Goal: Task Accomplishment & Management: Use online tool/utility

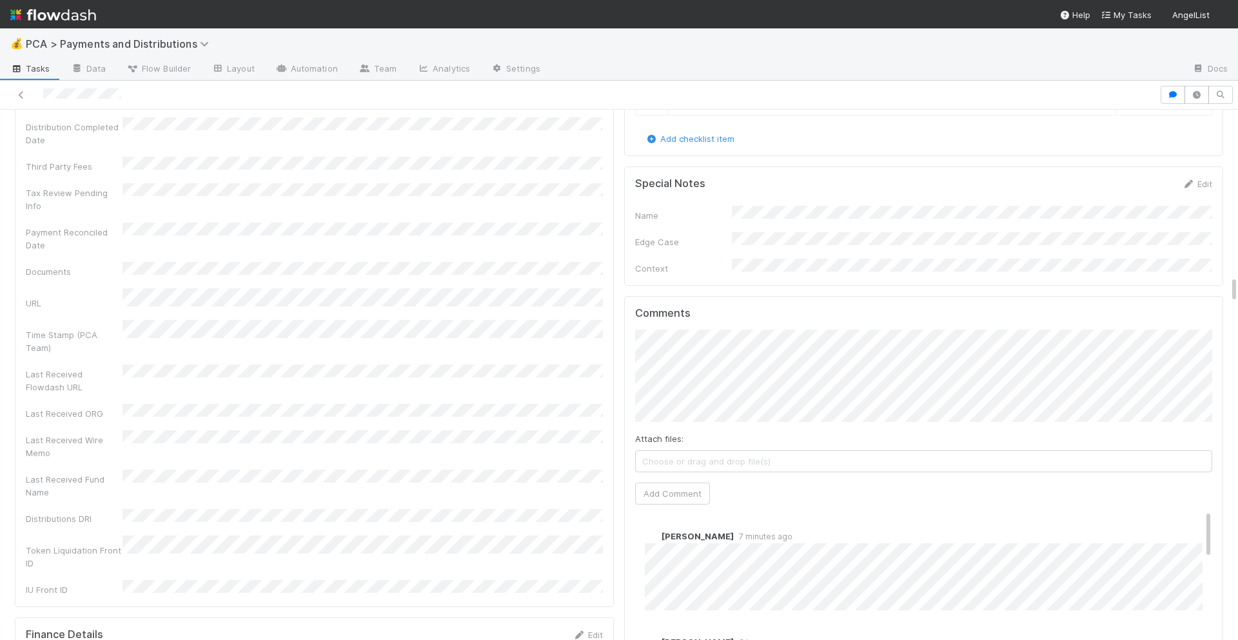
scroll to position [3177, 0]
click at [676, 486] on button "Add Comment" at bounding box center [672, 497] width 75 height 22
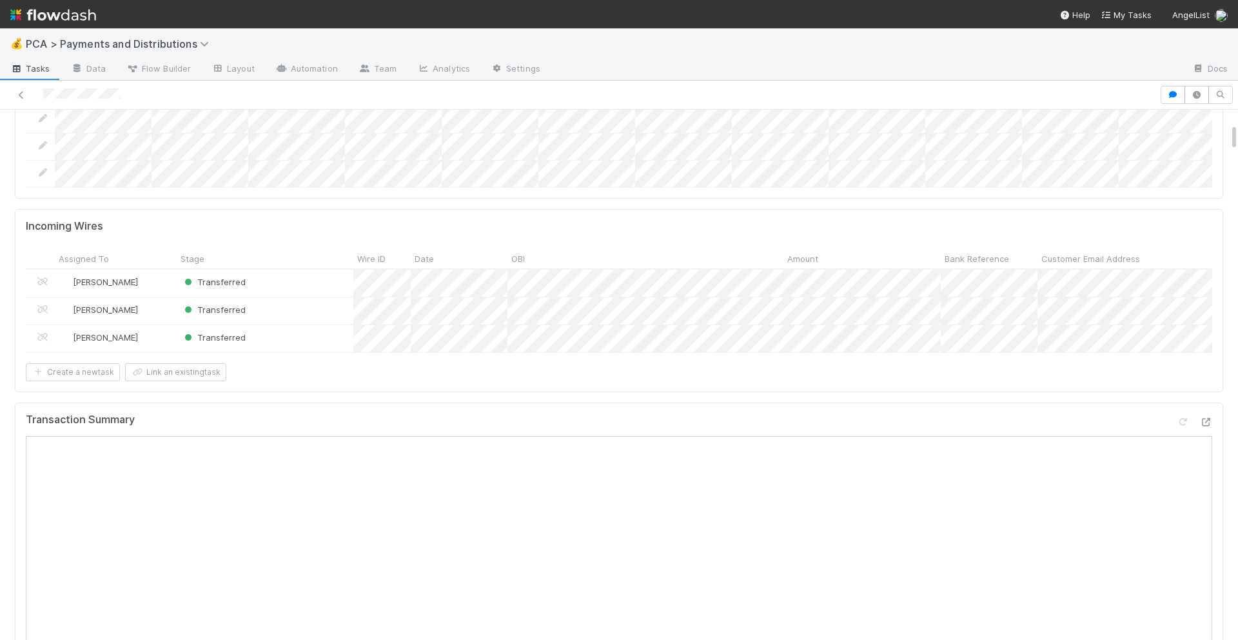
scroll to position [0, 0]
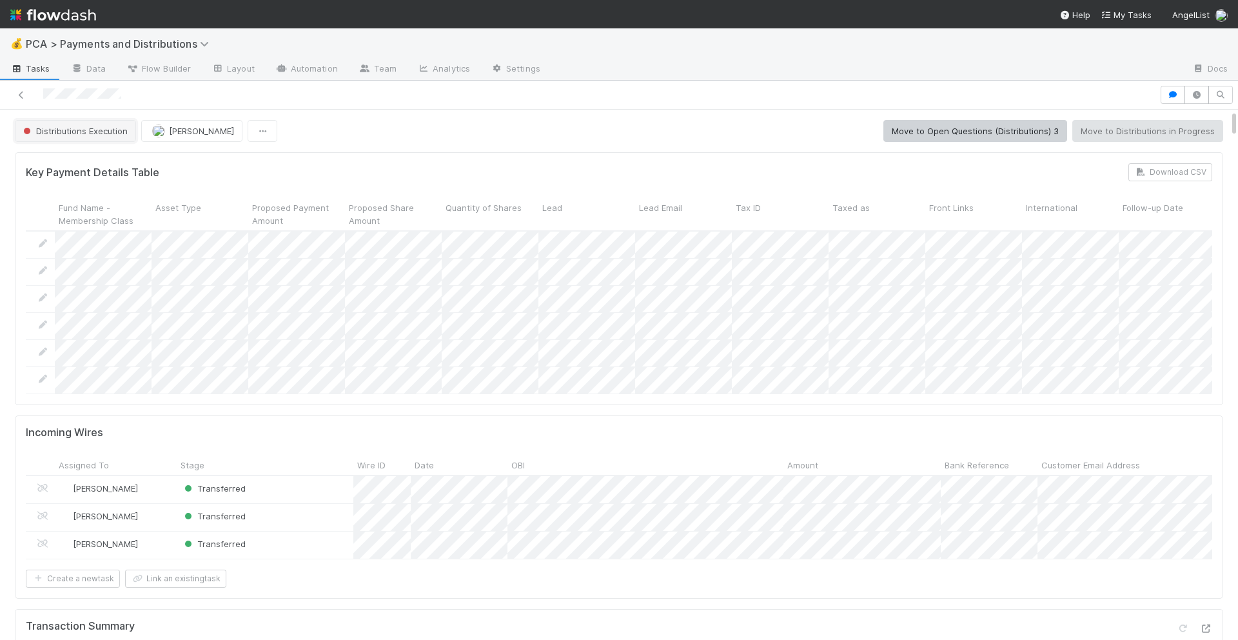
click at [98, 132] on span "Distributions Execution" at bounding box center [74, 131] width 107 height 10
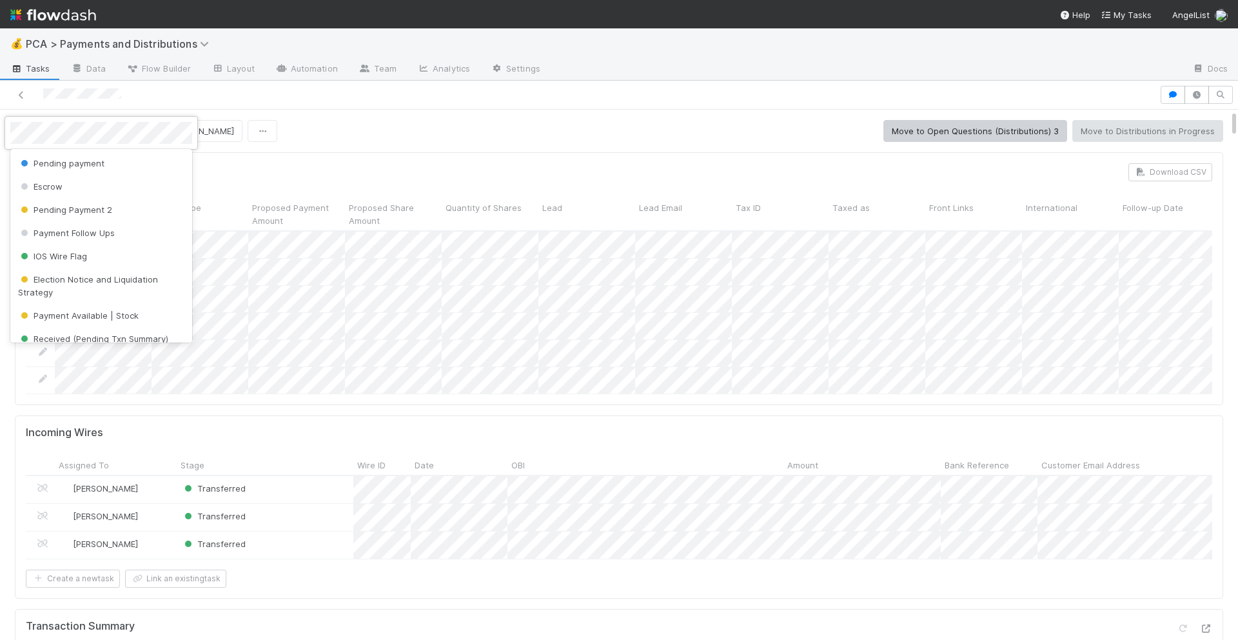
scroll to position [178, 0]
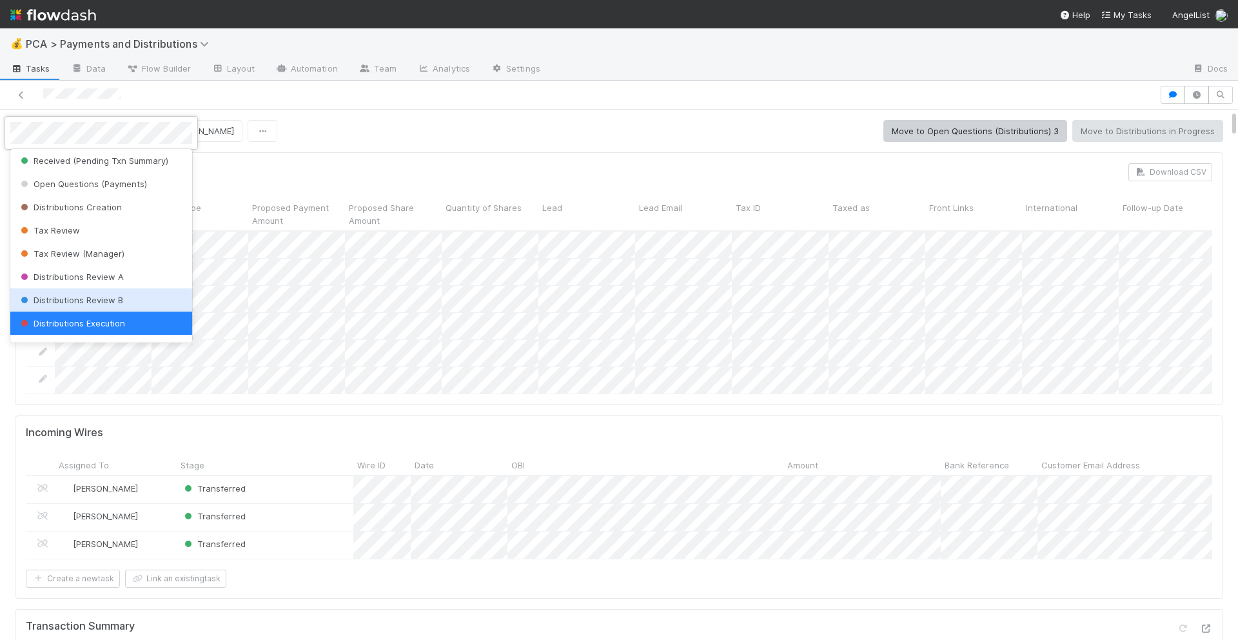
click at [107, 300] on span "Distributions Review B" at bounding box center [70, 300] width 105 height 10
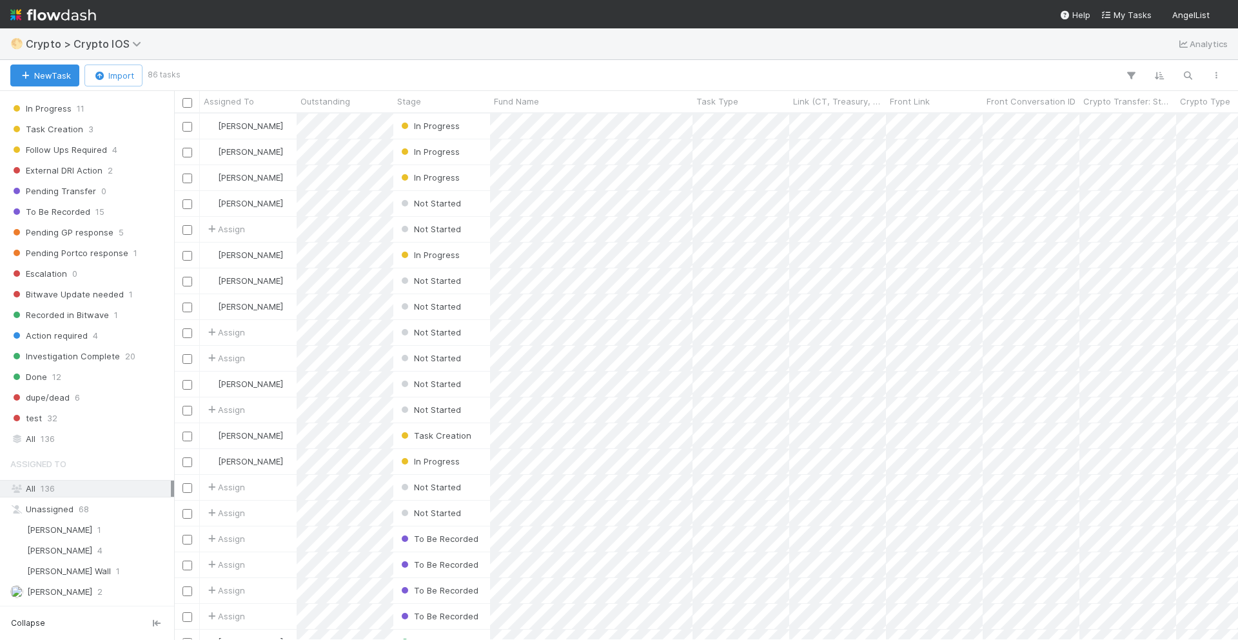
scroll to position [319, 0]
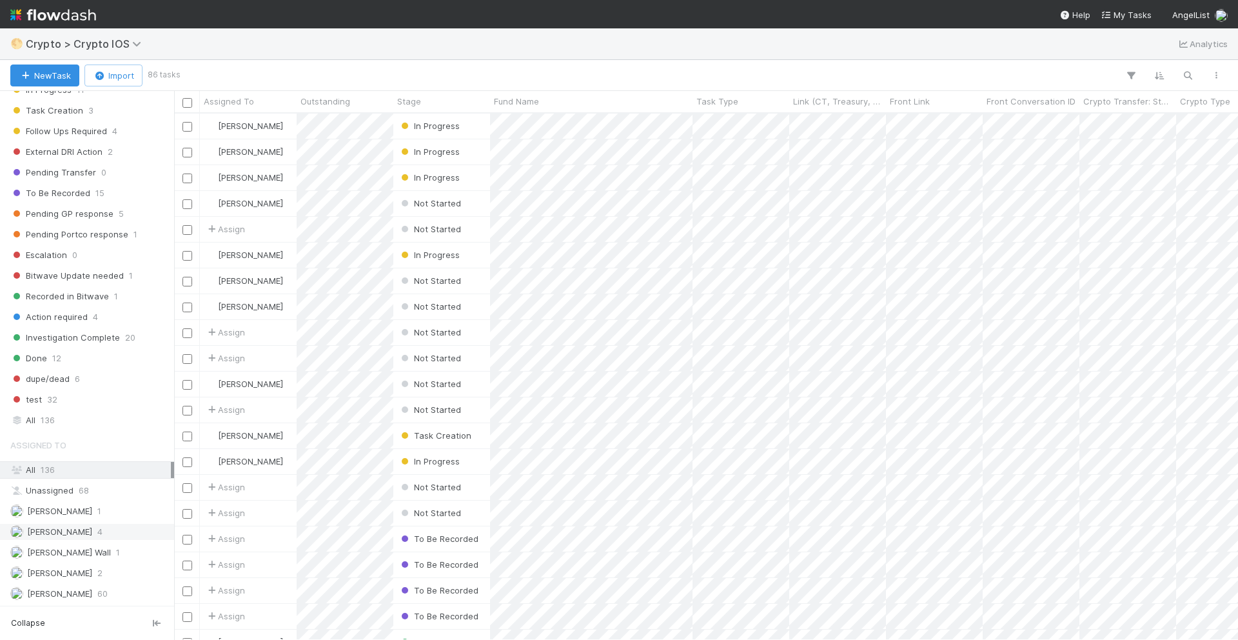
click at [69, 529] on span "[PERSON_NAME]" at bounding box center [59, 531] width 65 height 10
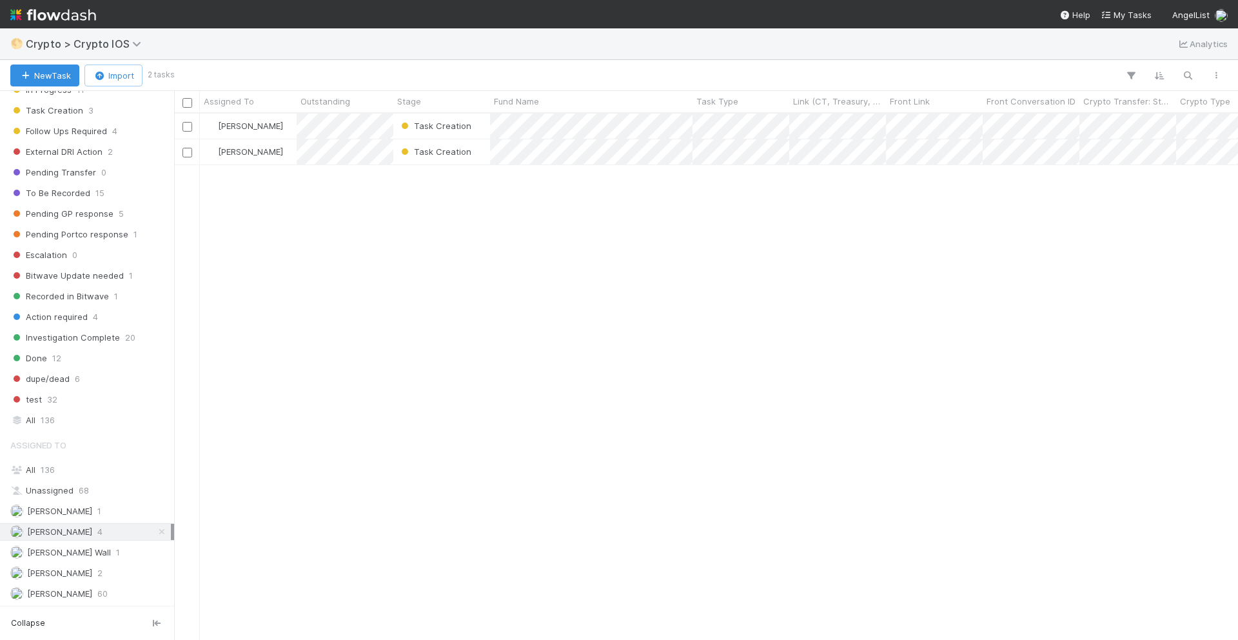
scroll to position [526, 1064]
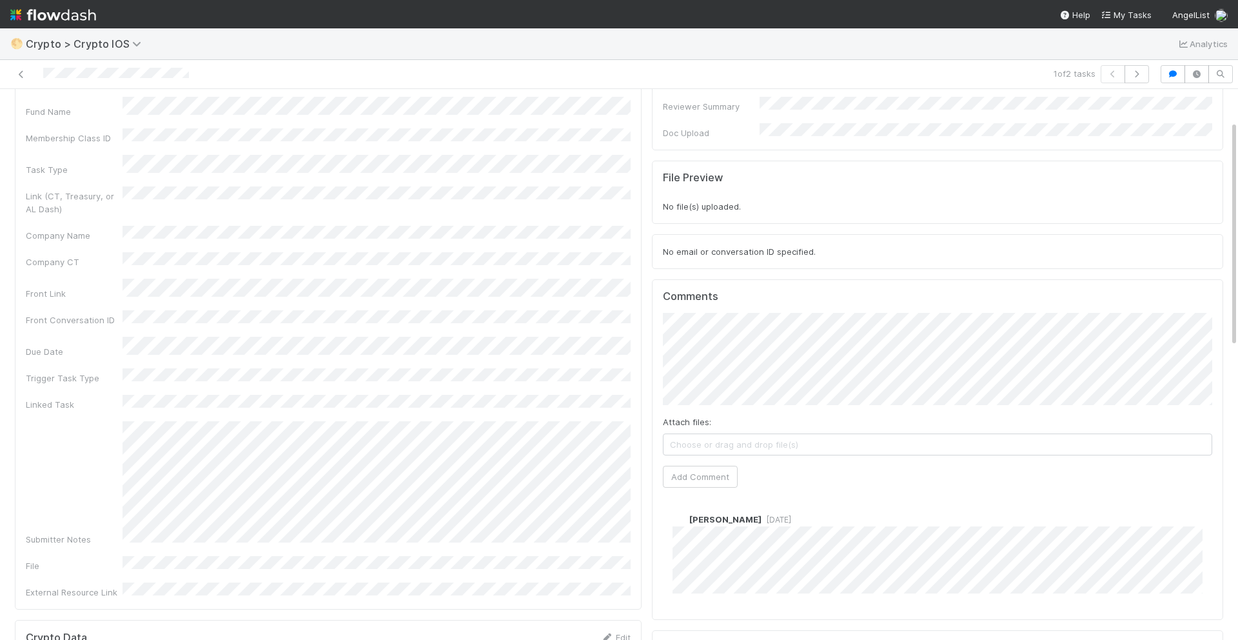
scroll to position [78, 0]
click at [22, 72] on icon at bounding box center [21, 74] width 13 height 8
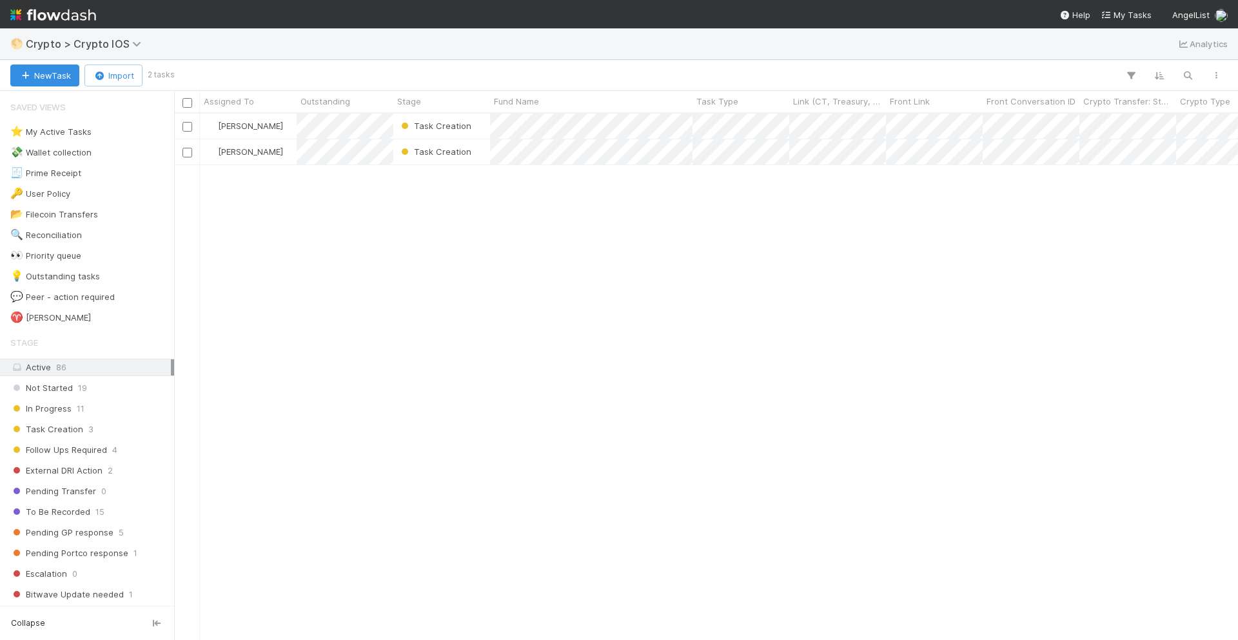
scroll to position [526, 1064]
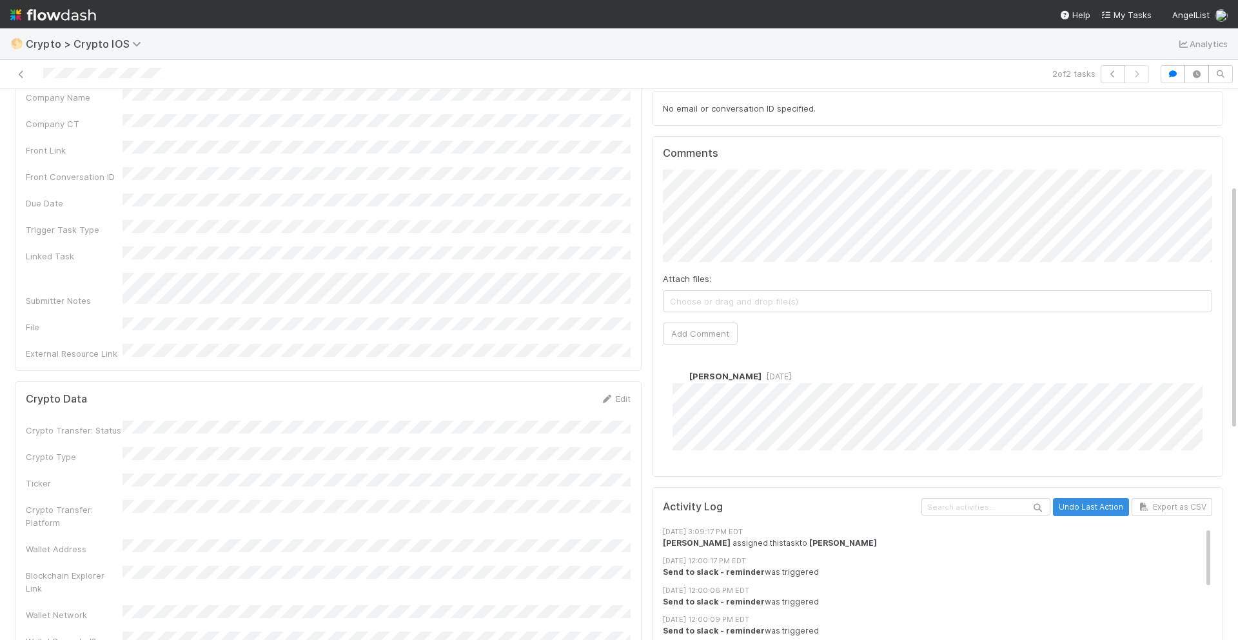
scroll to position [218, 0]
click at [612, 394] on icon at bounding box center [606, 398] width 13 height 8
click at [567, 391] on button "Save" at bounding box center [562, 402] width 37 height 22
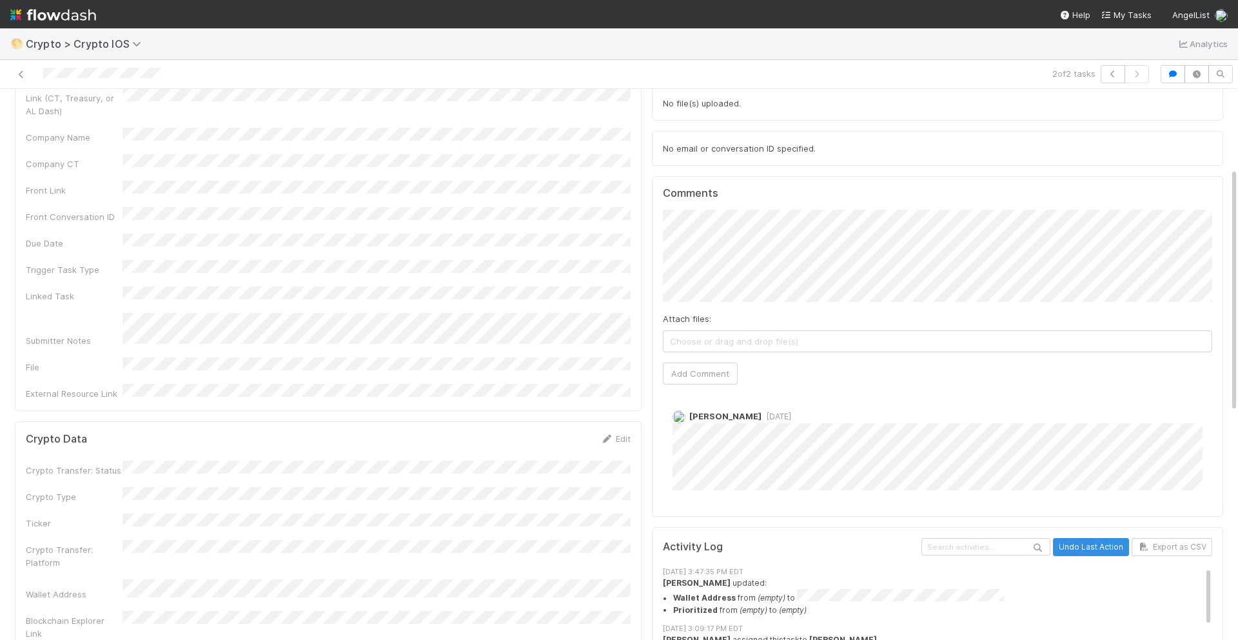
scroll to position [177, 0]
click at [618, 422] on div "Crypto Data Edit Crypto Transfer: Status Crypto Type Ticker Crypto Transfer: Pl…" at bounding box center [328, 563] width 627 height 282
click at [560, 433] on button "Save" at bounding box center [562, 444] width 37 height 22
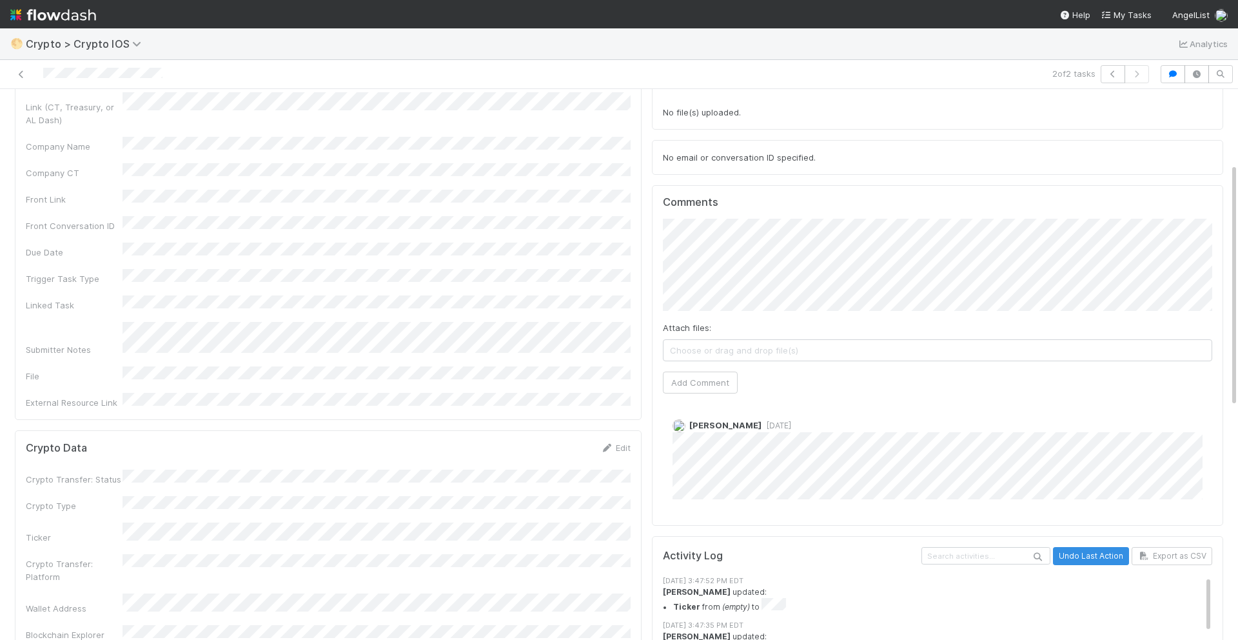
scroll to position [0, 0]
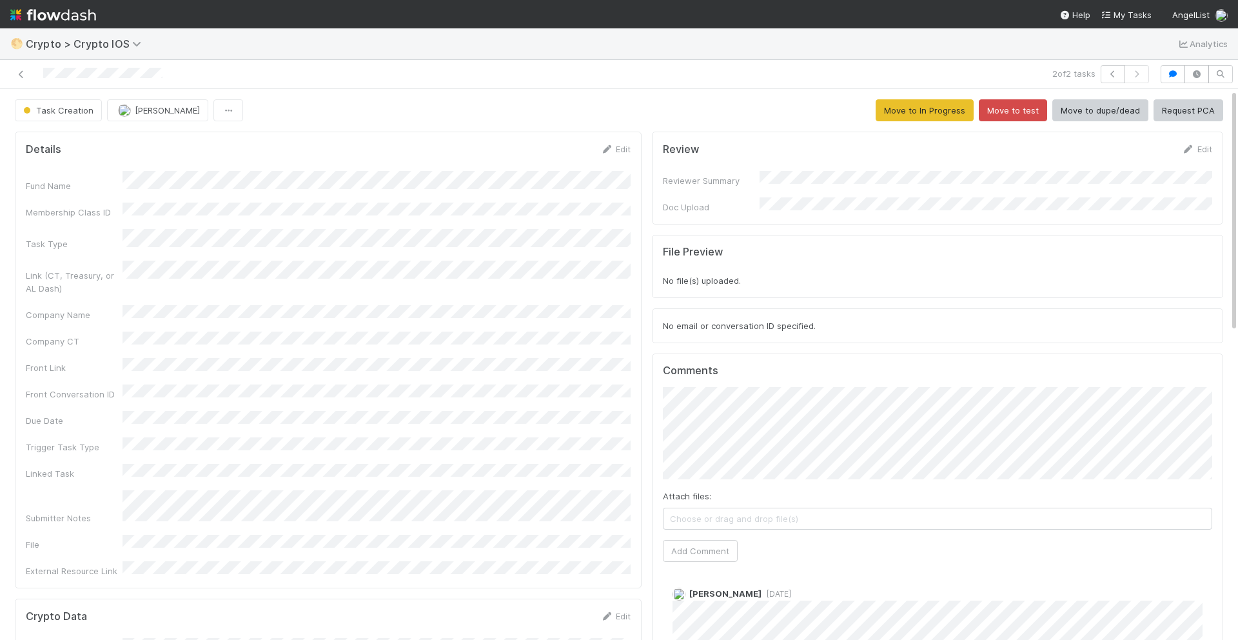
click at [758, 174] on div "Reviewer Summary" at bounding box center [711, 180] width 97 height 13
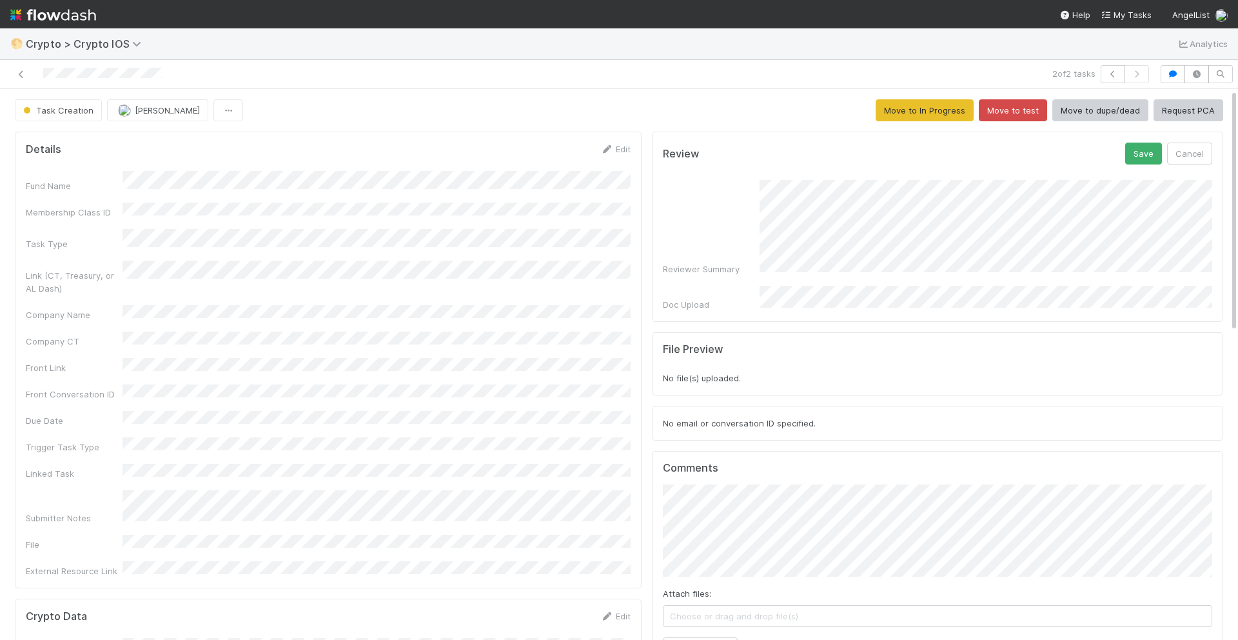
click at [329, 373] on div "Fund Name Membership Class ID Task Type Link (CT, Treasury, or AL Dash) Company…" at bounding box center [328, 374] width 605 height 406
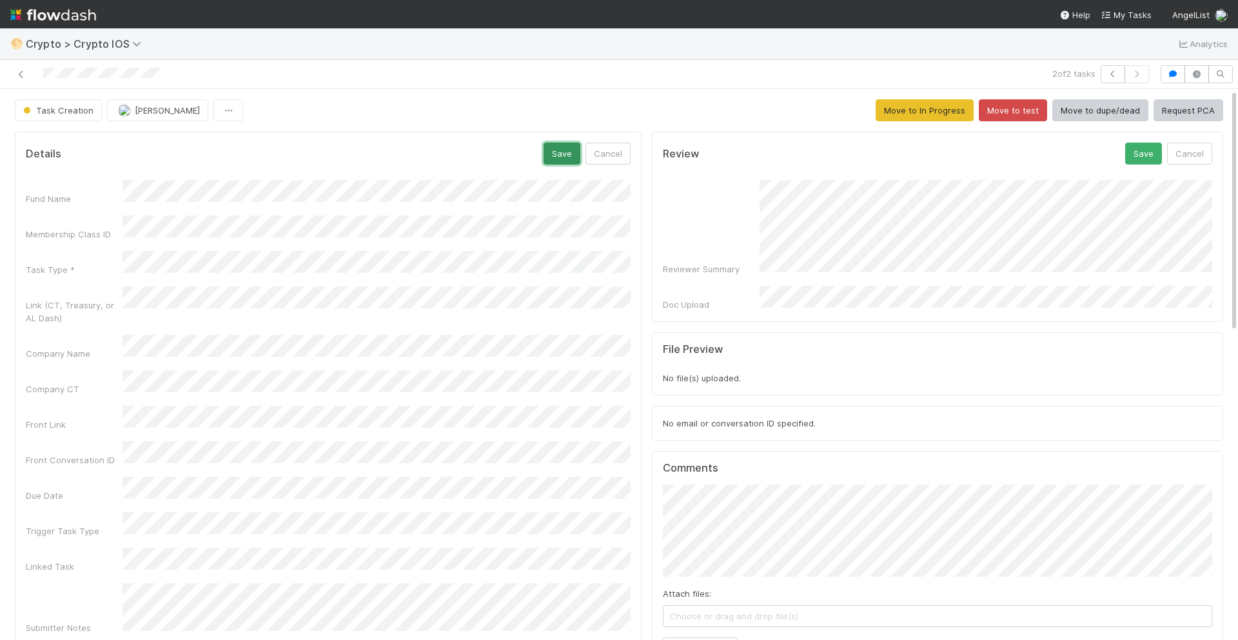
click at [572, 157] on button "Save" at bounding box center [562, 154] width 37 height 22
click at [622, 150] on link "Edit" at bounding box center [615, 149] width 30 height 10
click at [553, 152] on button "Save" at bounding box center [562, 154] width 37 height 22
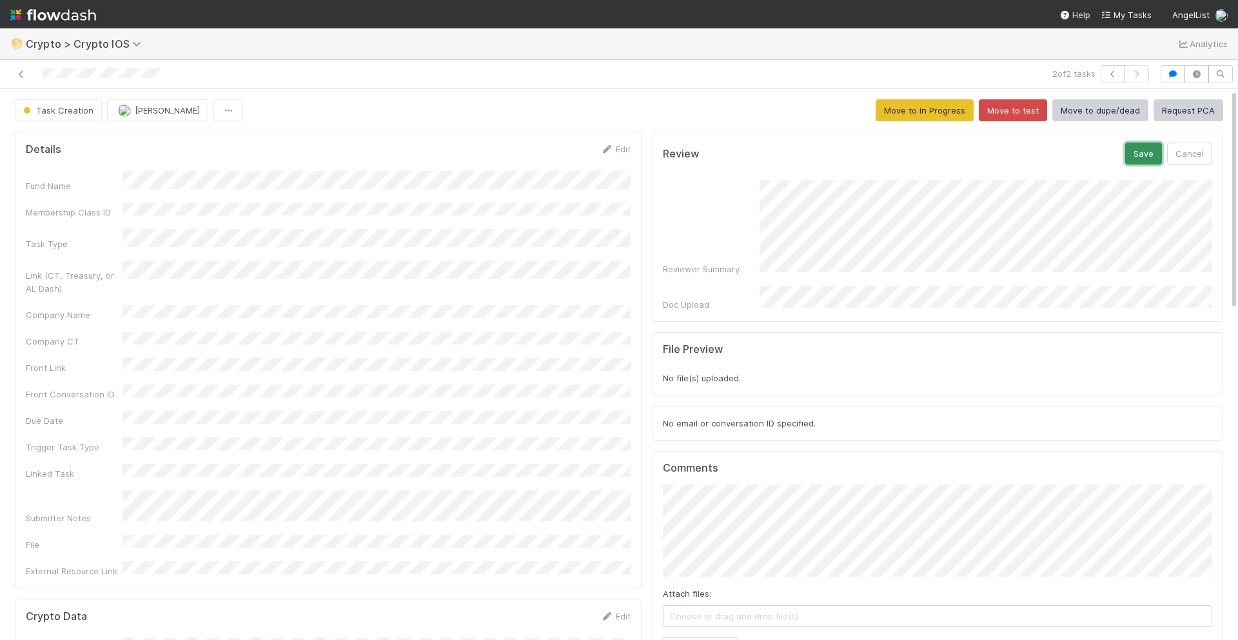
click at [1138, 154] on button "Save" at bounding box center [1143, 154] width 37 height 22
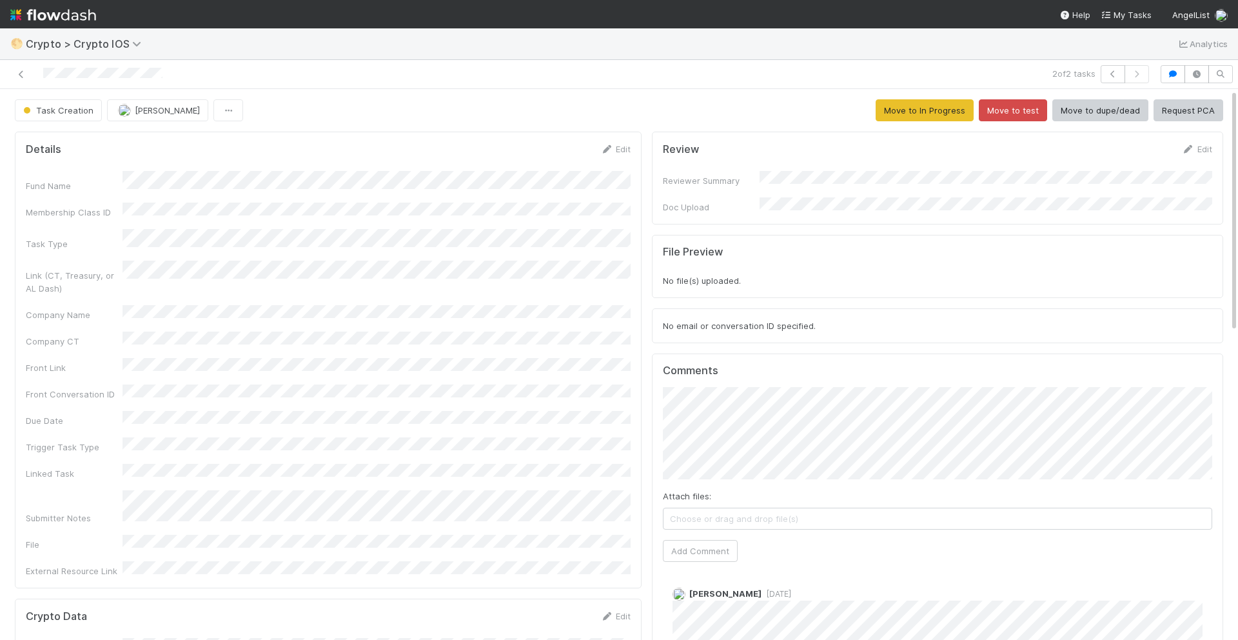
click at [856, 169] on form "Review Edit Reviewer Summary Doc Upload" at bounding box center [937, 178] width 549 height 71
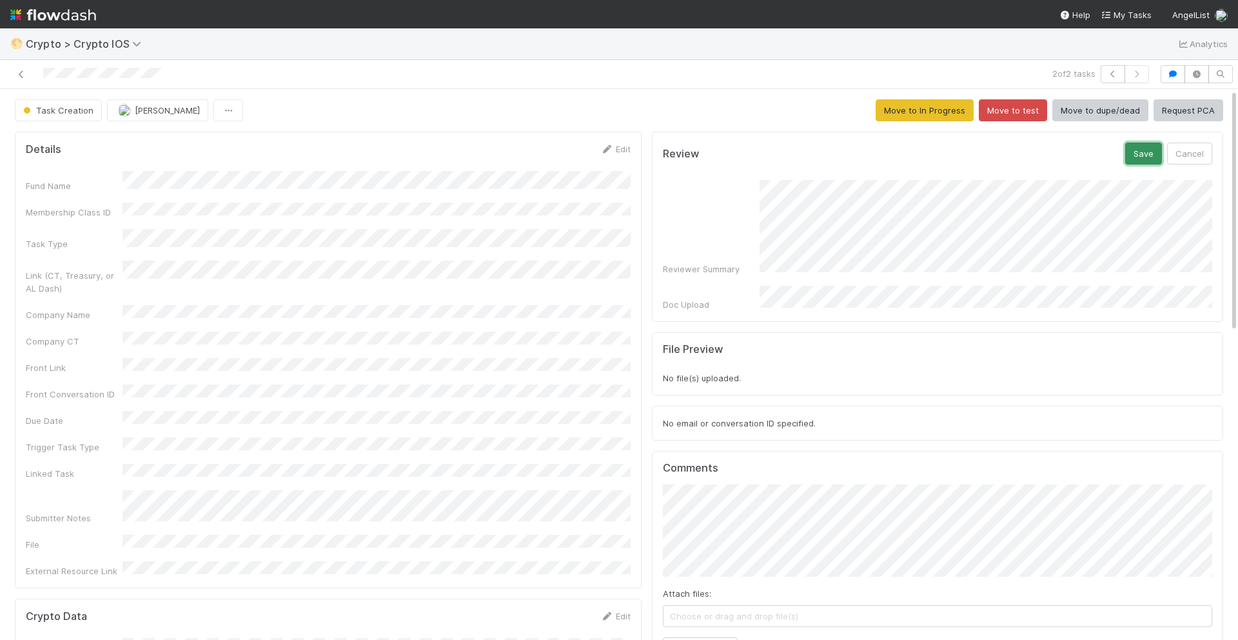
click at [1155, 155] on button "Save" at bounding box center [1143, 154] width 37 height 22
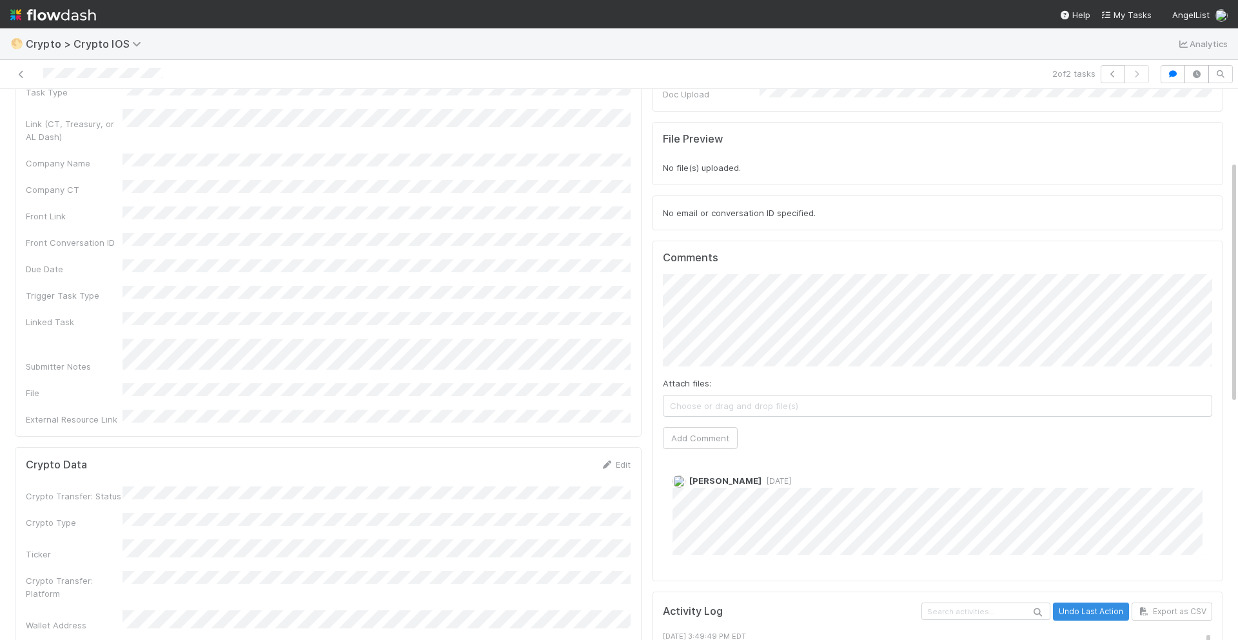
scroll to position [166, 0]
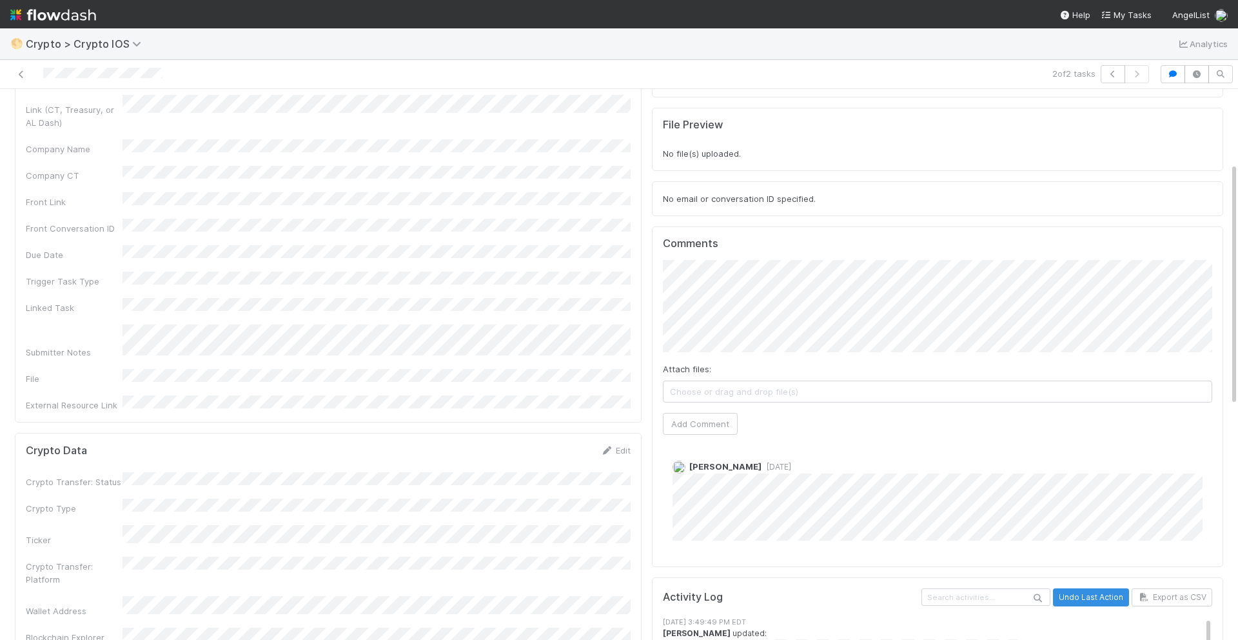
click at [331, 472] on div "Crypto Transfer: Status Crypto Type Ticker Crypto Transfer: Platform Wallet Add…" at bounding box center [328, 590] width 605 height 237
click at [580, 444] on button "Save" at bounding box center [562, 455] width 37 height 22
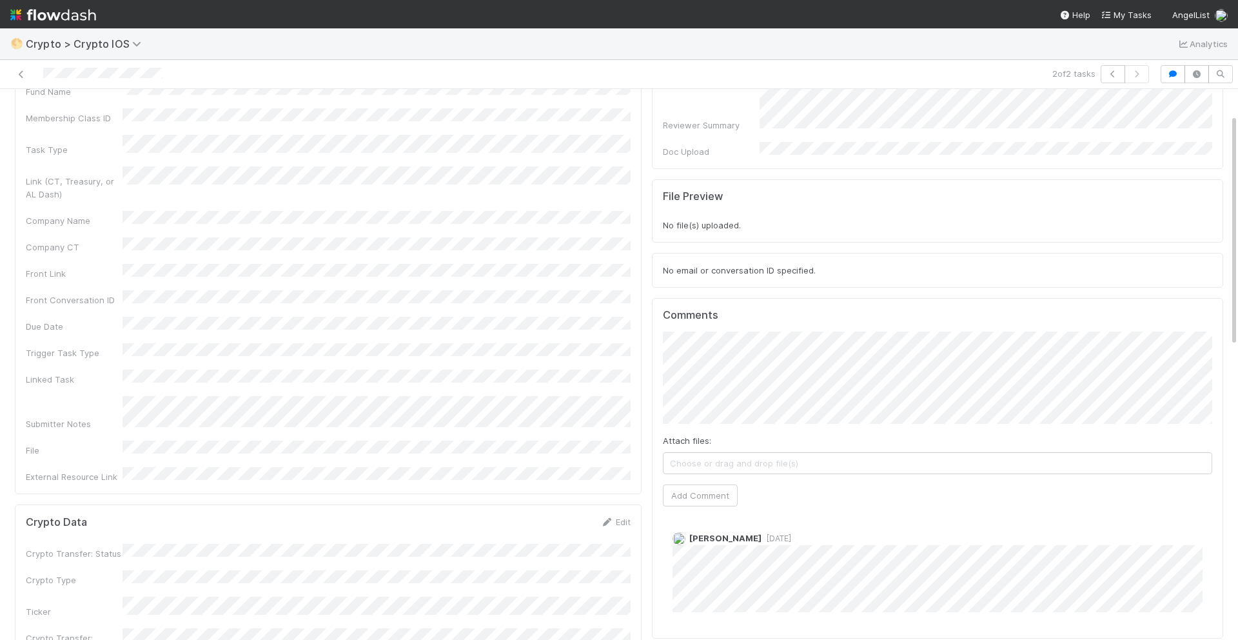
scroll to position [0, 0]
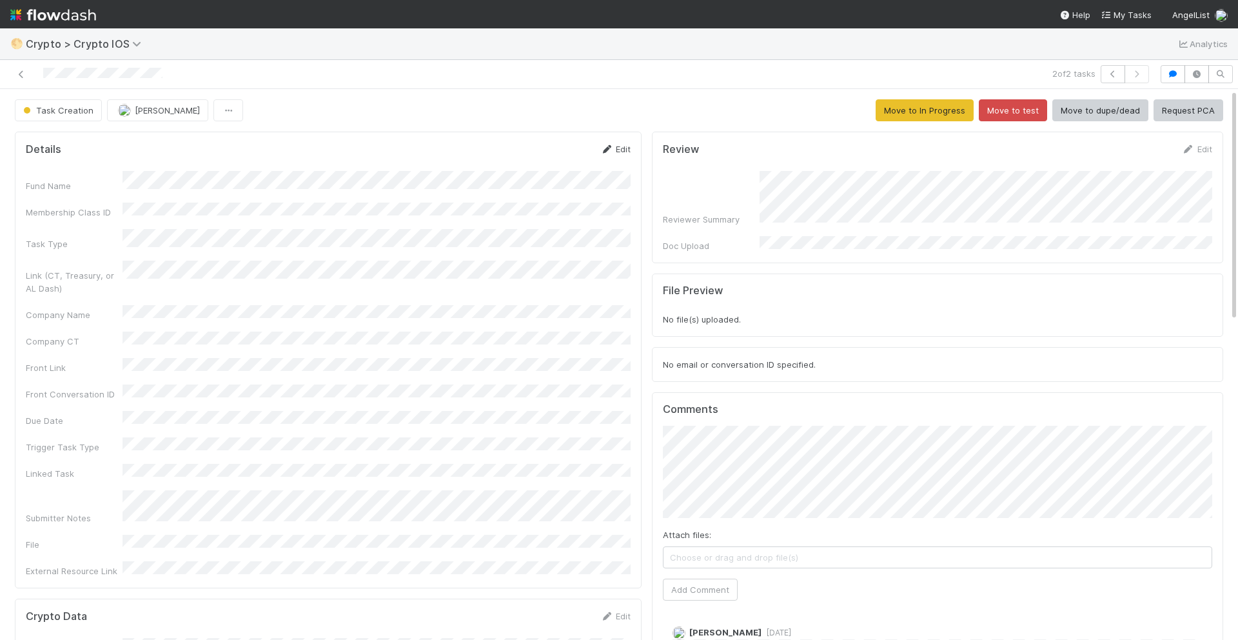
click at [616, 150] on link "Edit" at bounding box center [615, 149] width 30 height 10
click at [151, 340] on div "Fund Name Membership Class ID Task Type * Link (CT, Treasury, or AL Dash) Compa…" at bounding box center [328, 442] width 605 height 525
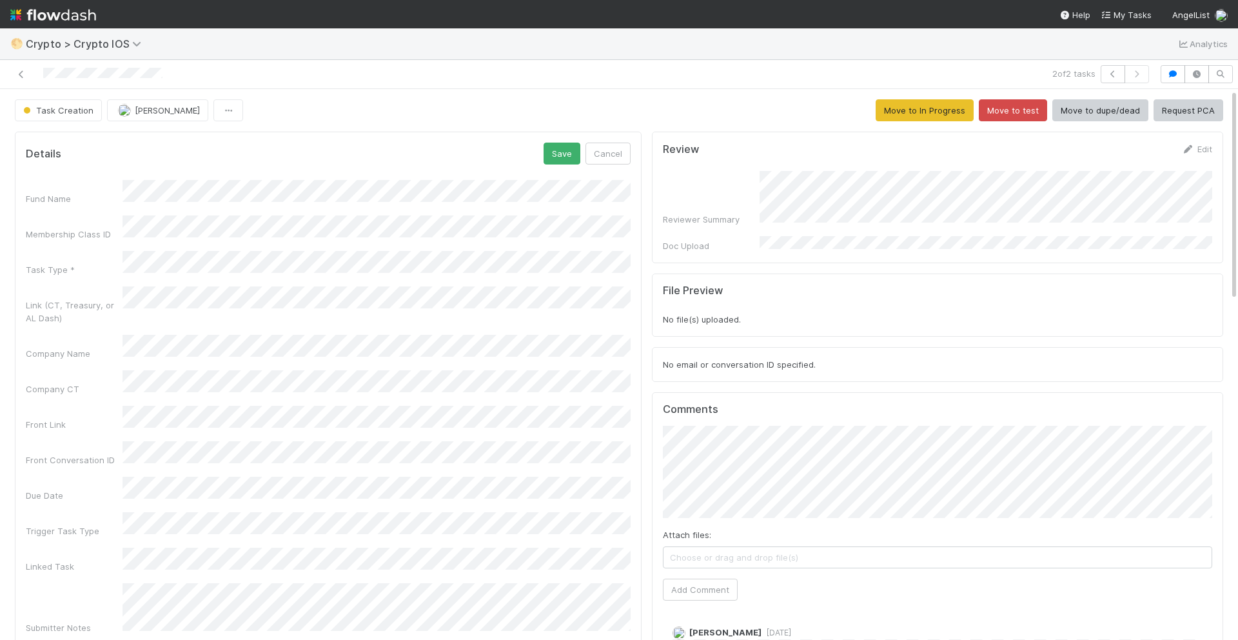
click at [257, 345] on div "Fund Name Membership Class ID Task Type * Link (CT, Treasury, or AL Dash) Compa…" at bounding box center [328, 442] width 605 height 525
click at [573, 152] on button "Save" at bounding box center [562, 154] width 37 height 22
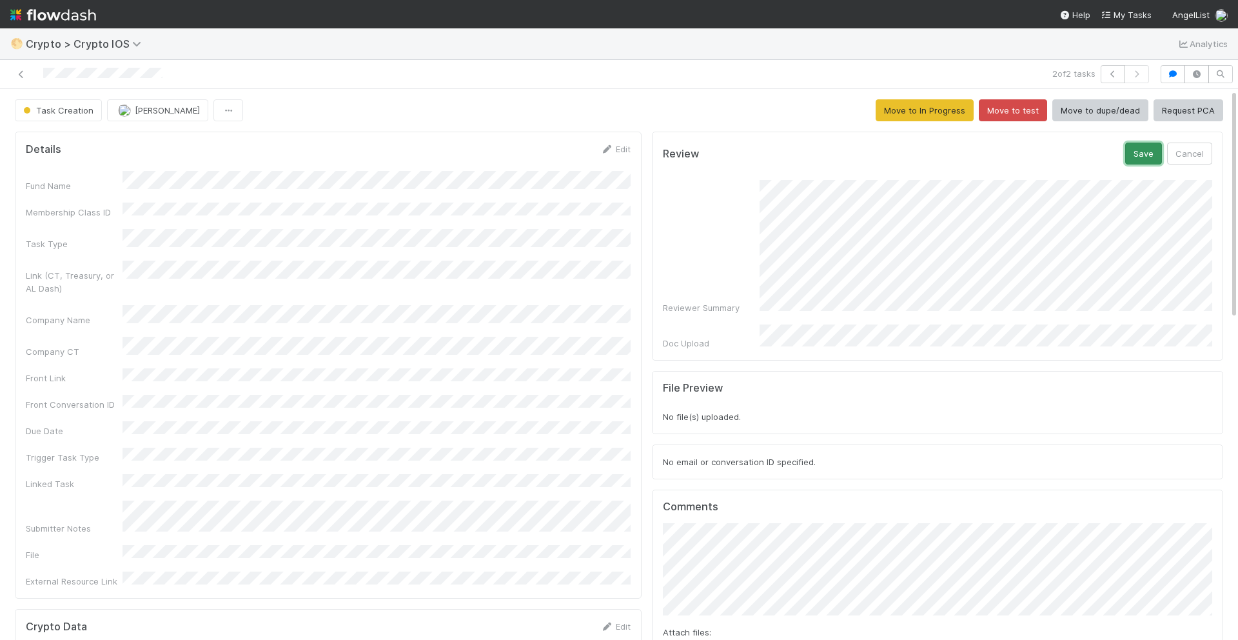
click at [1146, 146] on button "Save" at bounding box center [1143, 154] width 37 height 22
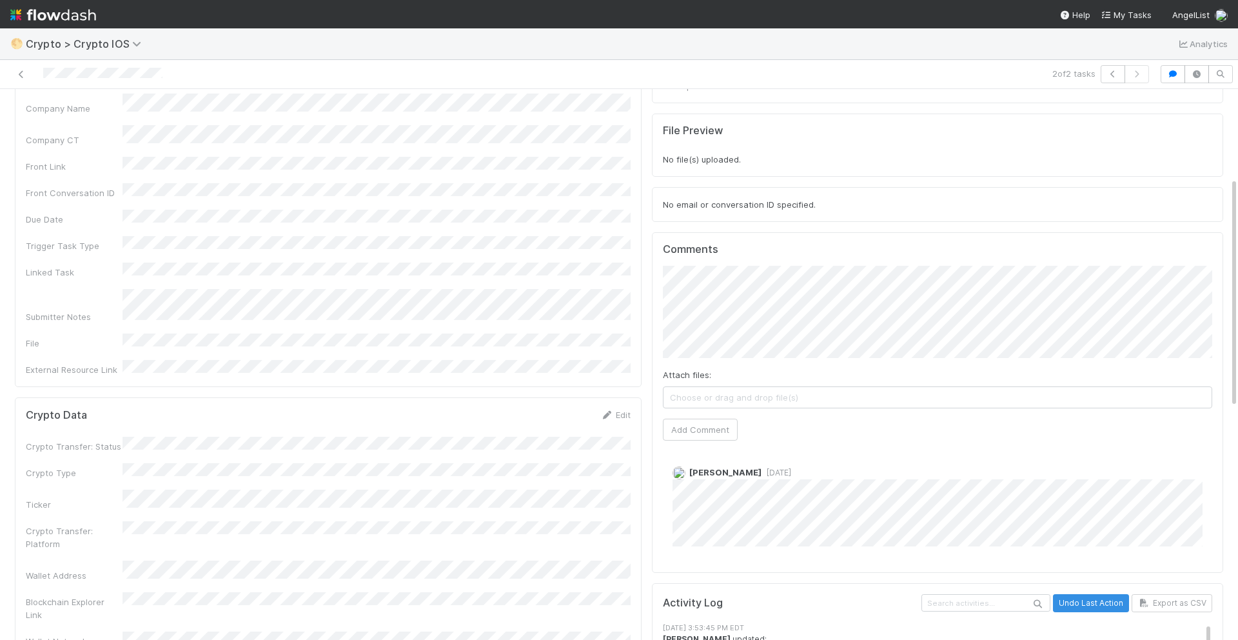
scroll to position [230, 0]
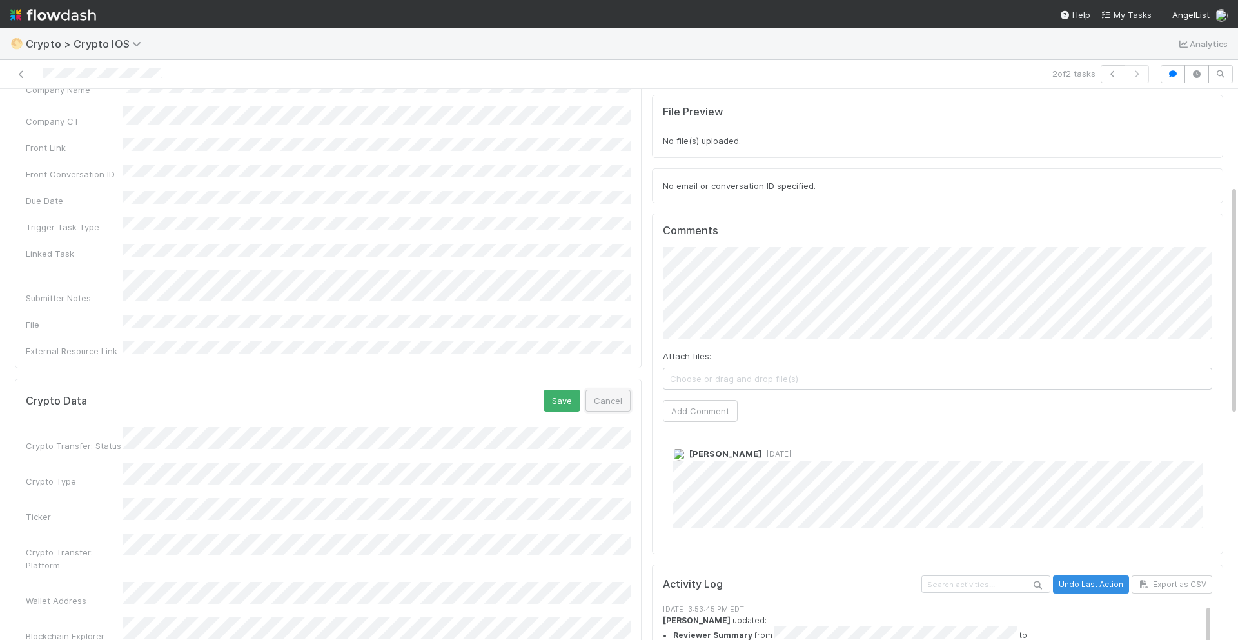
click at [597, 389] on button "Cancel" at bounding box center [607, 400] width 45 height 22
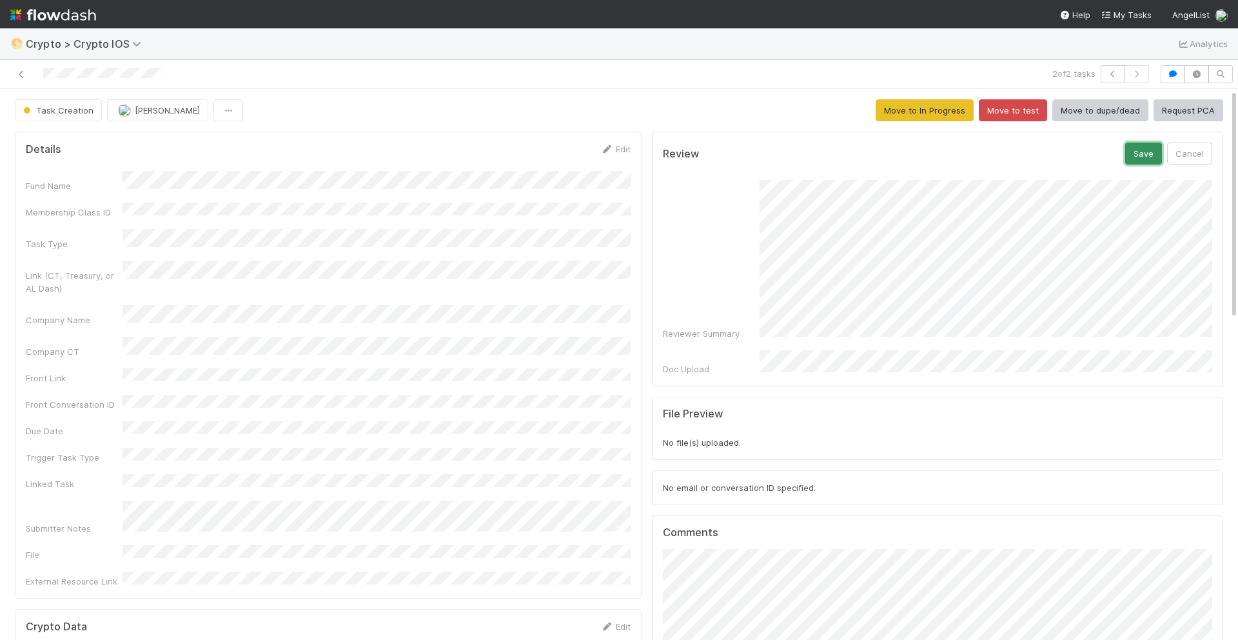
click at [1151, 155] on button "Save" at bounding box center [1143, 154] width 37 height 22
click at [1139, 155] on button "Save" at bounding box center [1143, 154] width 37 height 22
click at [1145, 154] on button "Save" at bounding box center [1143, 154] width 37 height 22
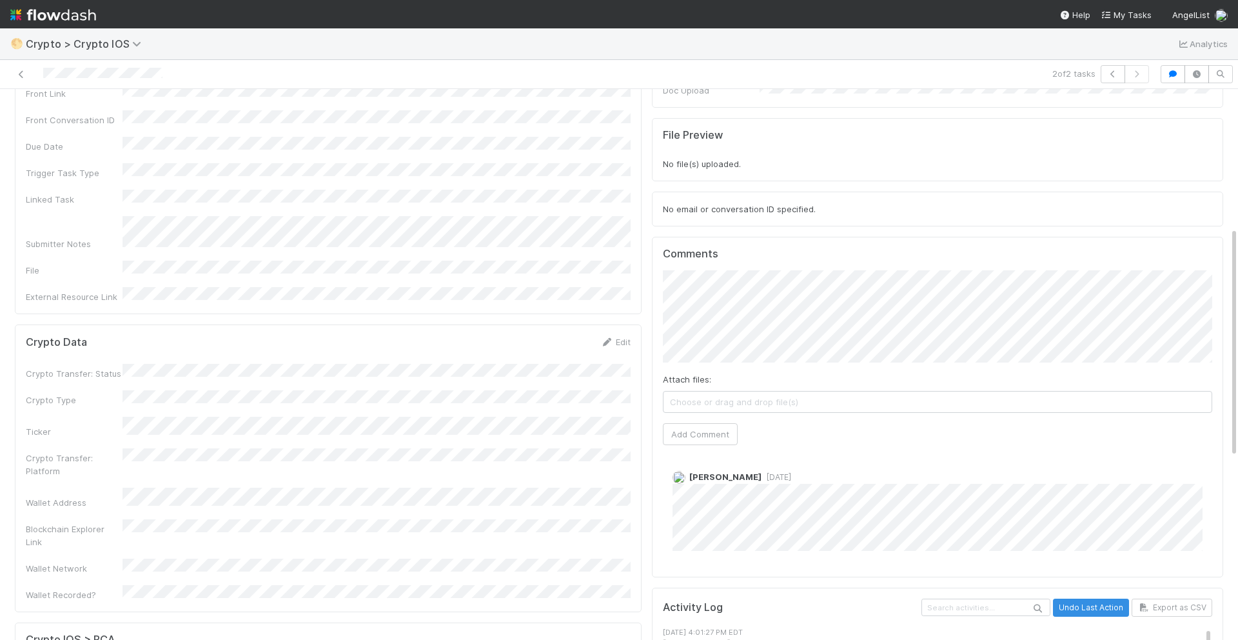
scroll to position [330, 0]
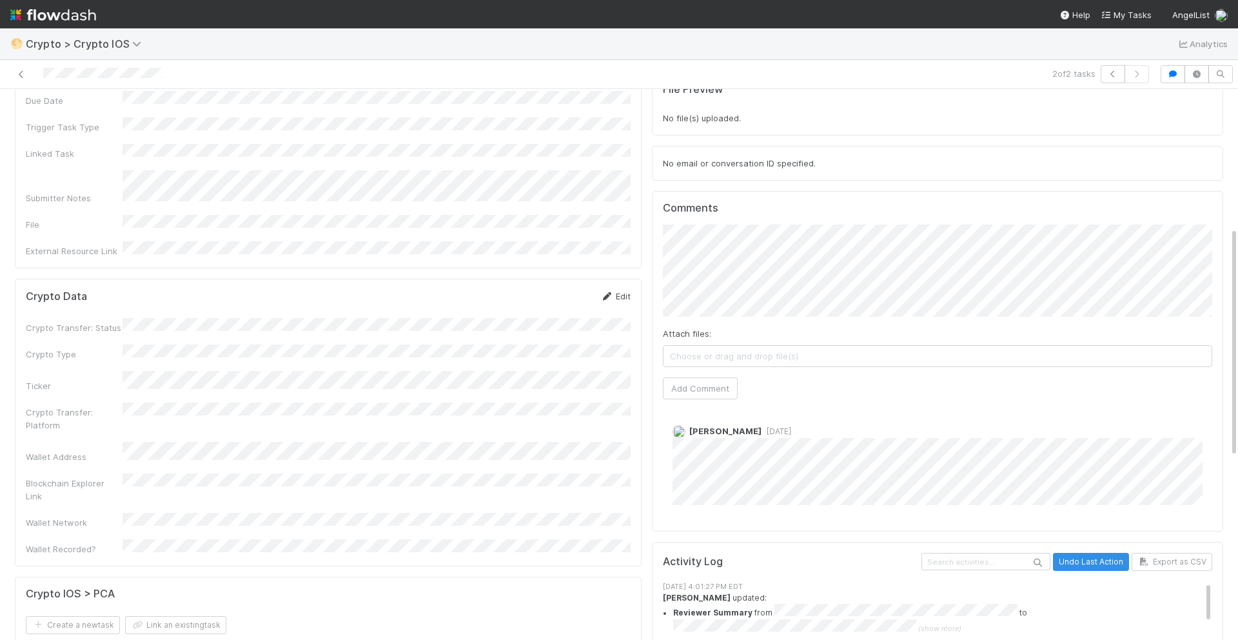
click at [622, 291] on link "Edit" at bounding box center [615, 296] width 30 height 10
click at [576, 290] on button "Save" at bounding box center [562, 301] width 37 height 22
click at [627, 291] on link "Edit" at bounding box center [615, 296] width 30 height 10
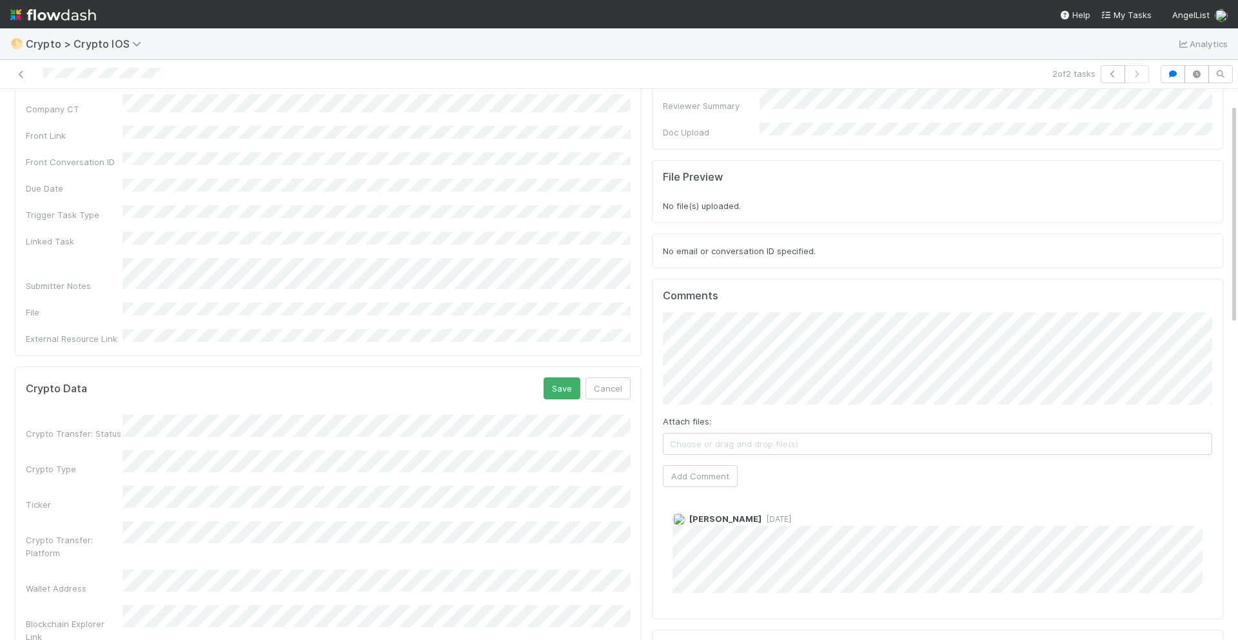
scroll to position [368, 0]
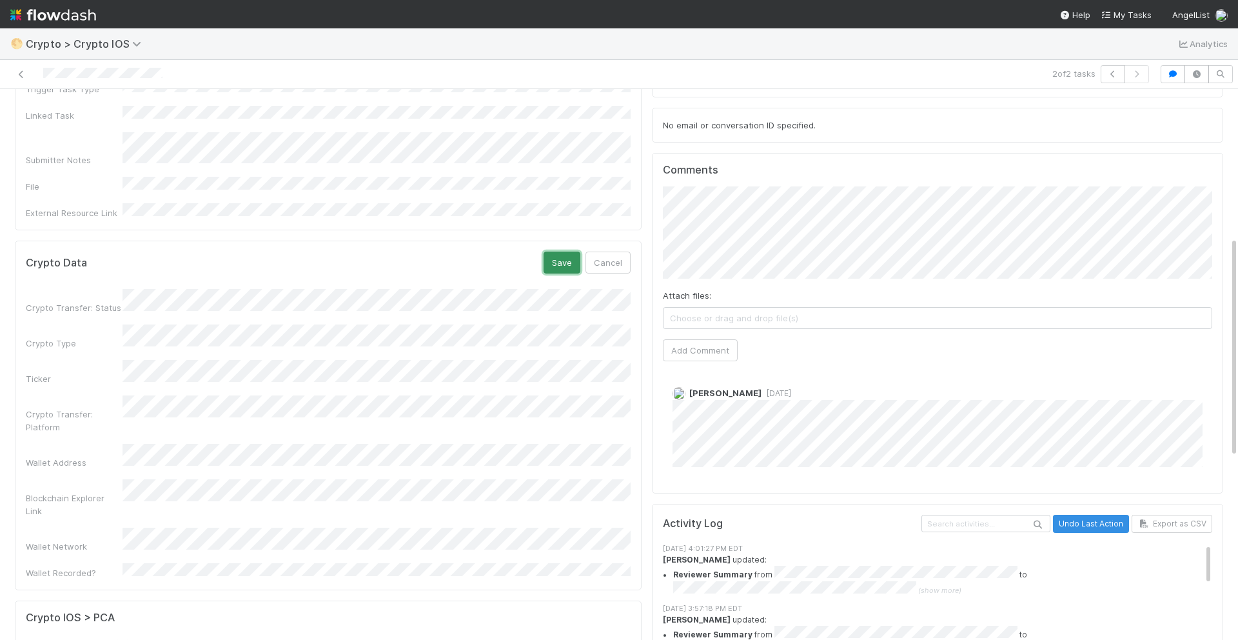
click at [555, 251] on button "Save" at bounding box center [562, 262] width 37 height 22
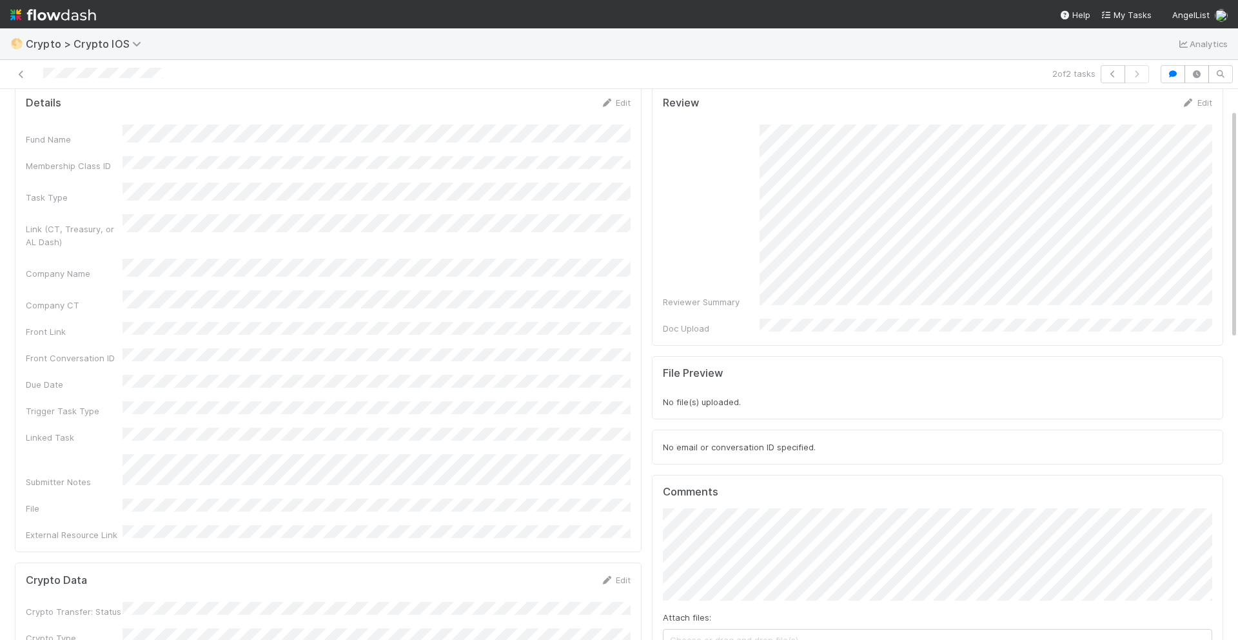
scroll to position [0, 0]
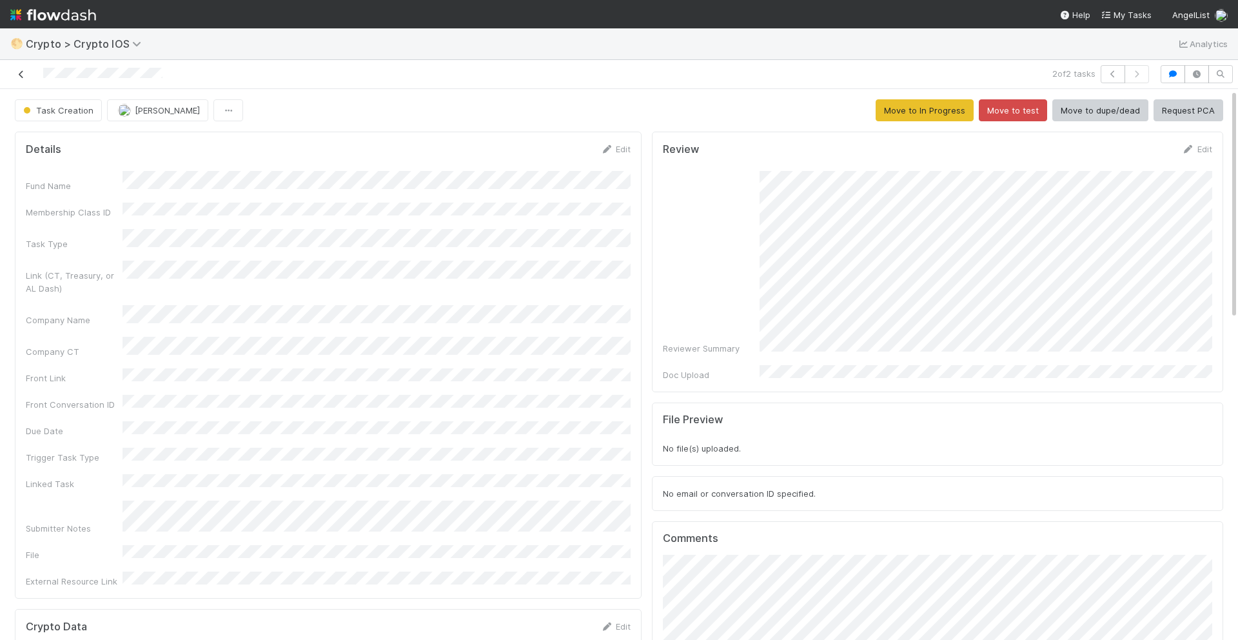
click at [21, 74] on icon at bounding box center [21, 74] width 13 height 8
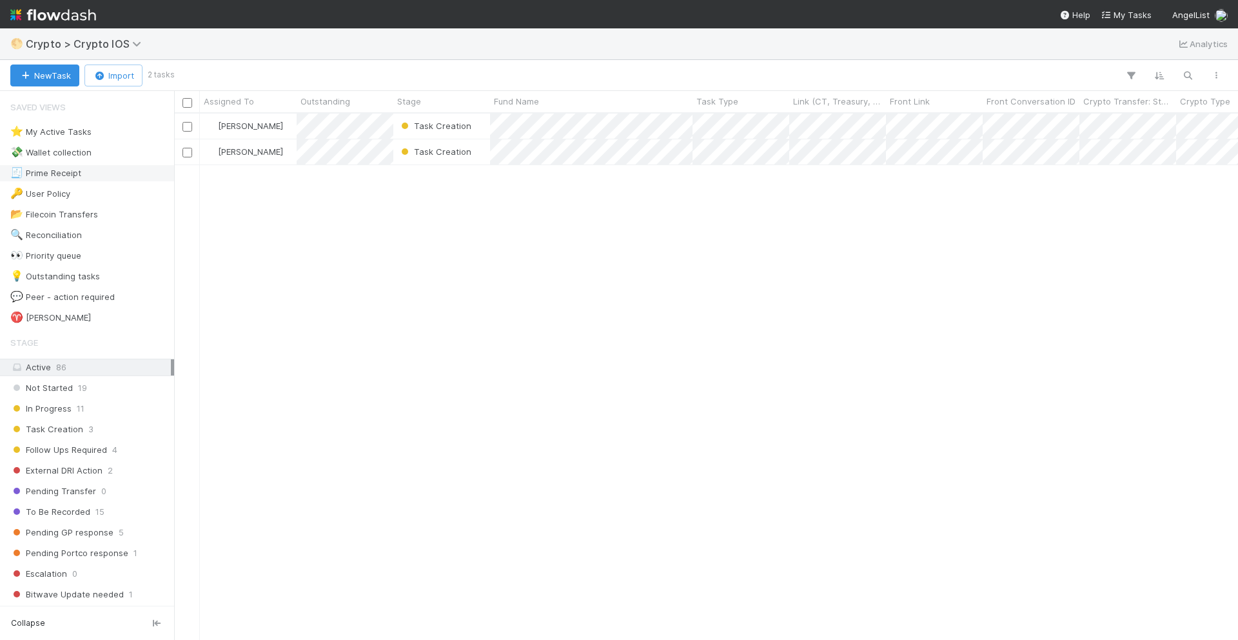
scroll to position [526, 1064]
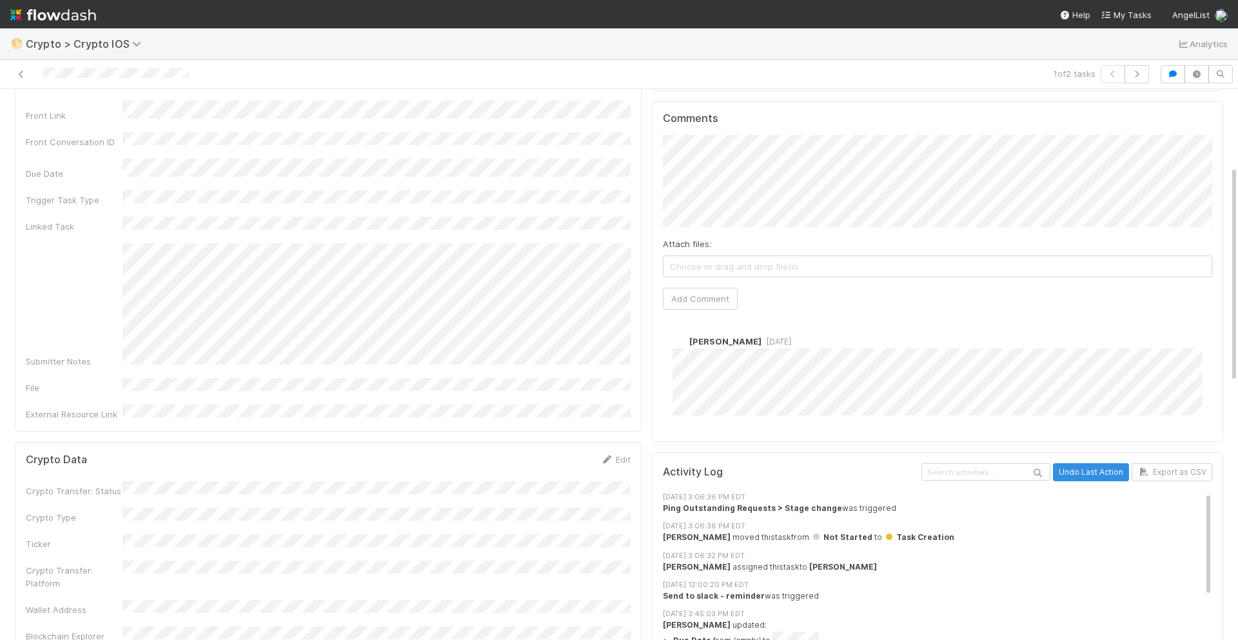
scroll to position [255, 0]
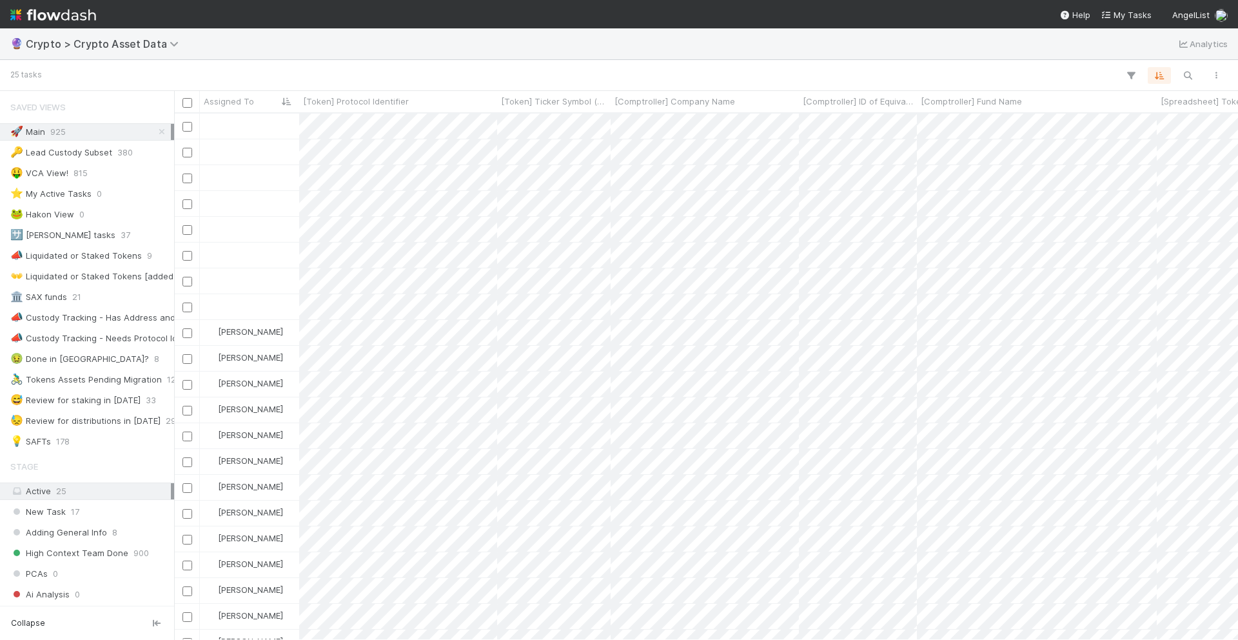
scroll to position [526, 1064]
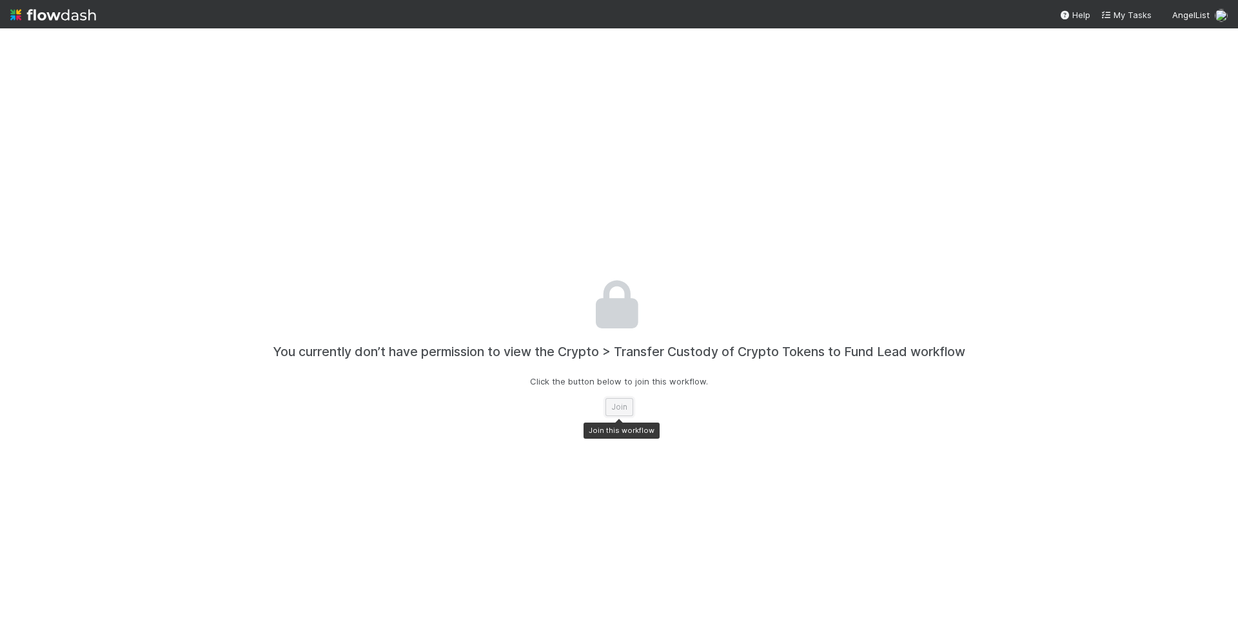
click at [618, 406] on button "Join" at bounding box center [619, 407] width 28 height 18
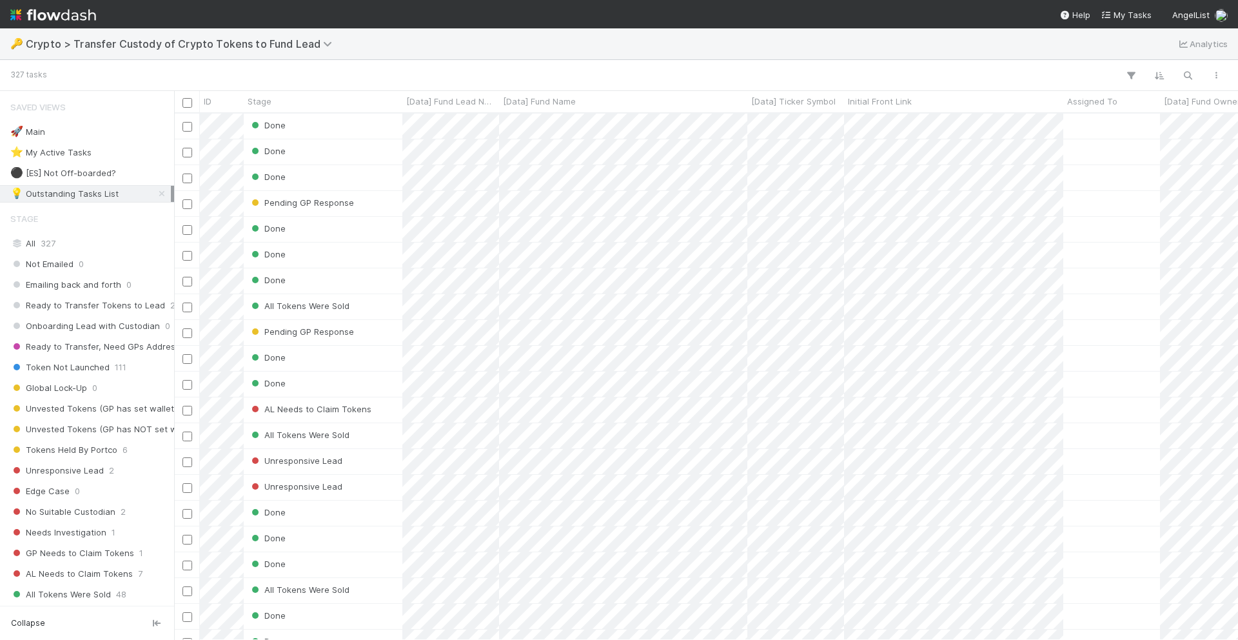
scroll to position [526, 1064]
click at [1187, 74] on icon "button" at bounding box center [1187, 76] width 13 height 12
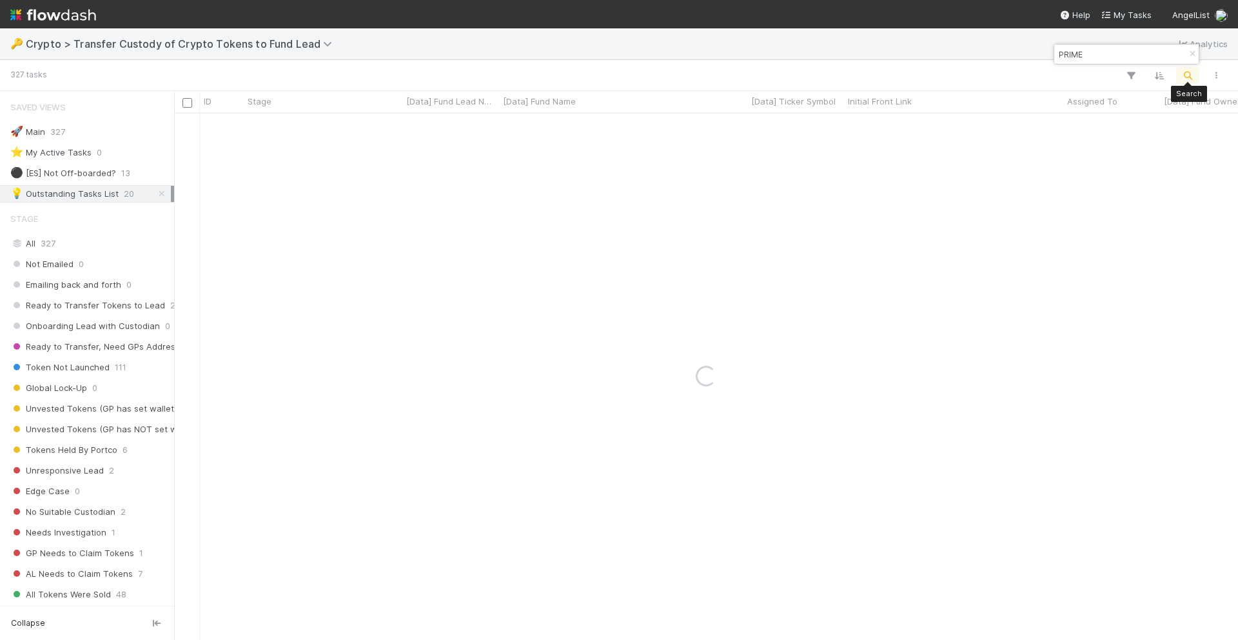
type input "PRIME"
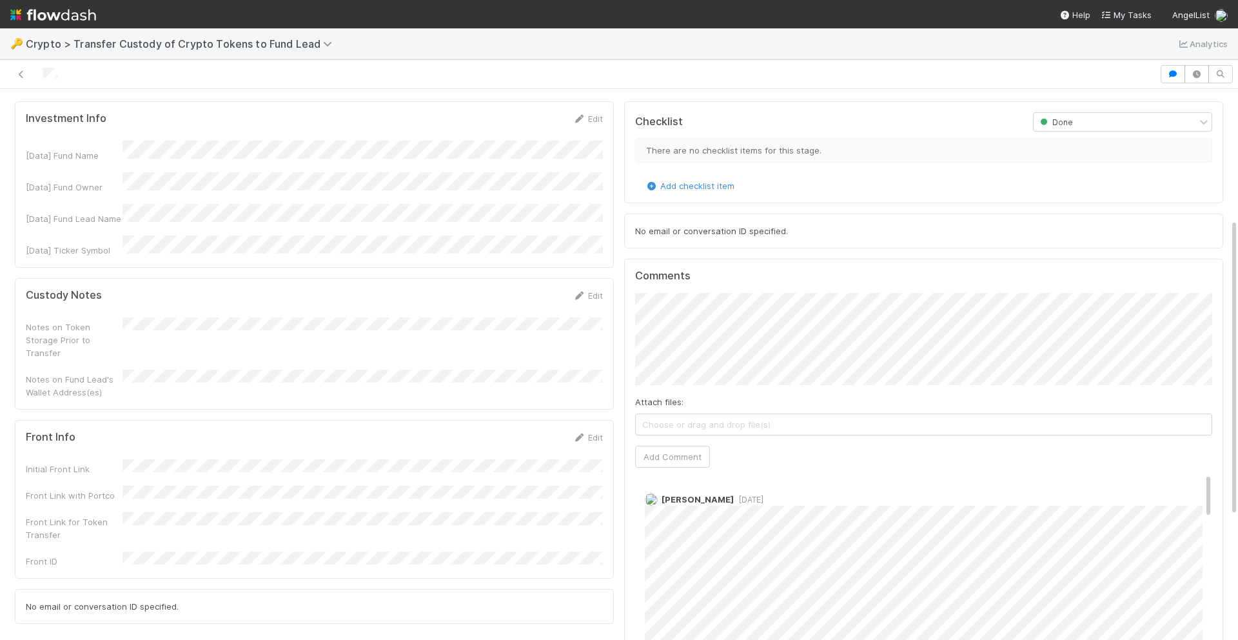
scroll to position [469, 0]
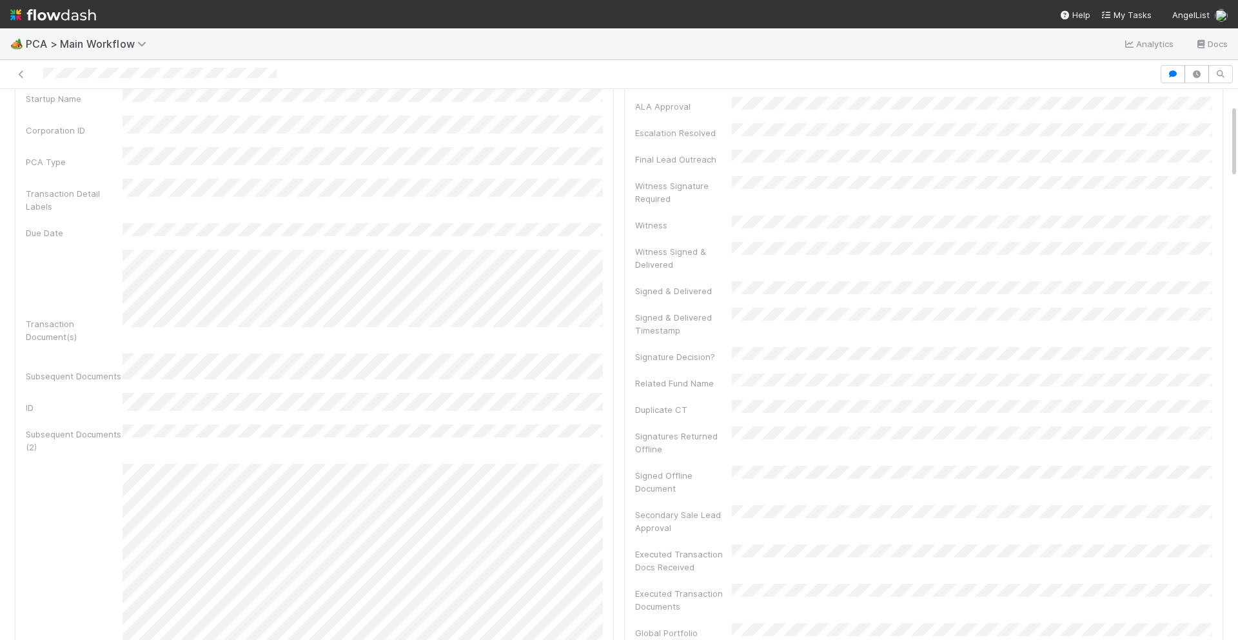
scroll to position [113, 0]
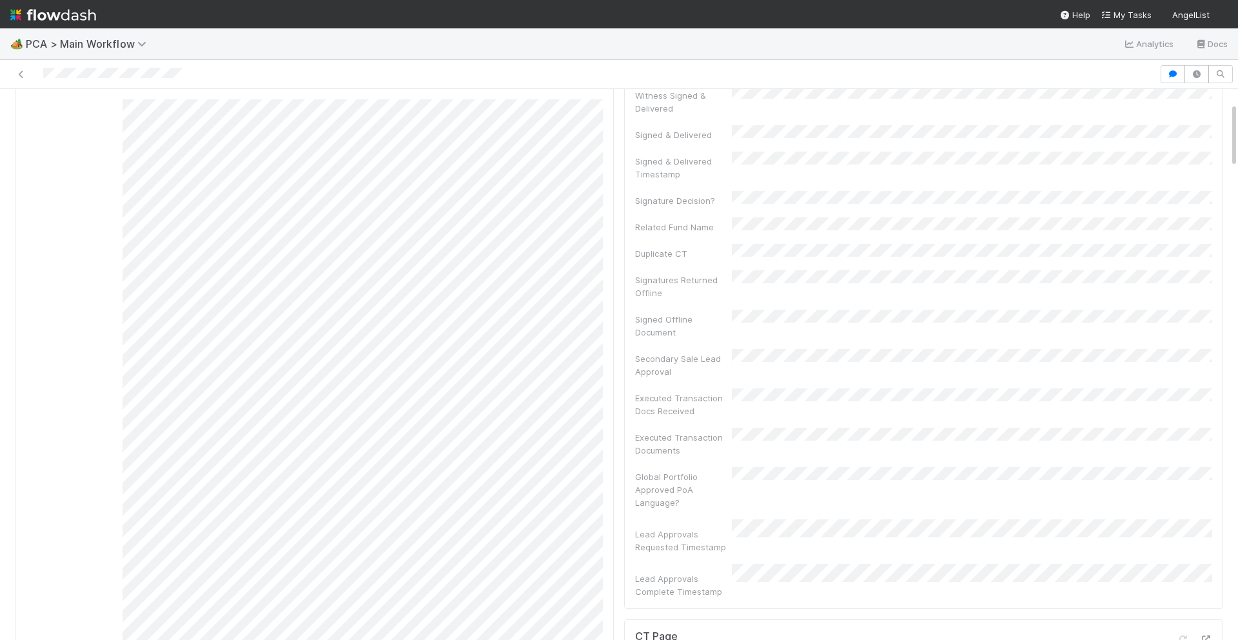
scroll to position [115, 0]
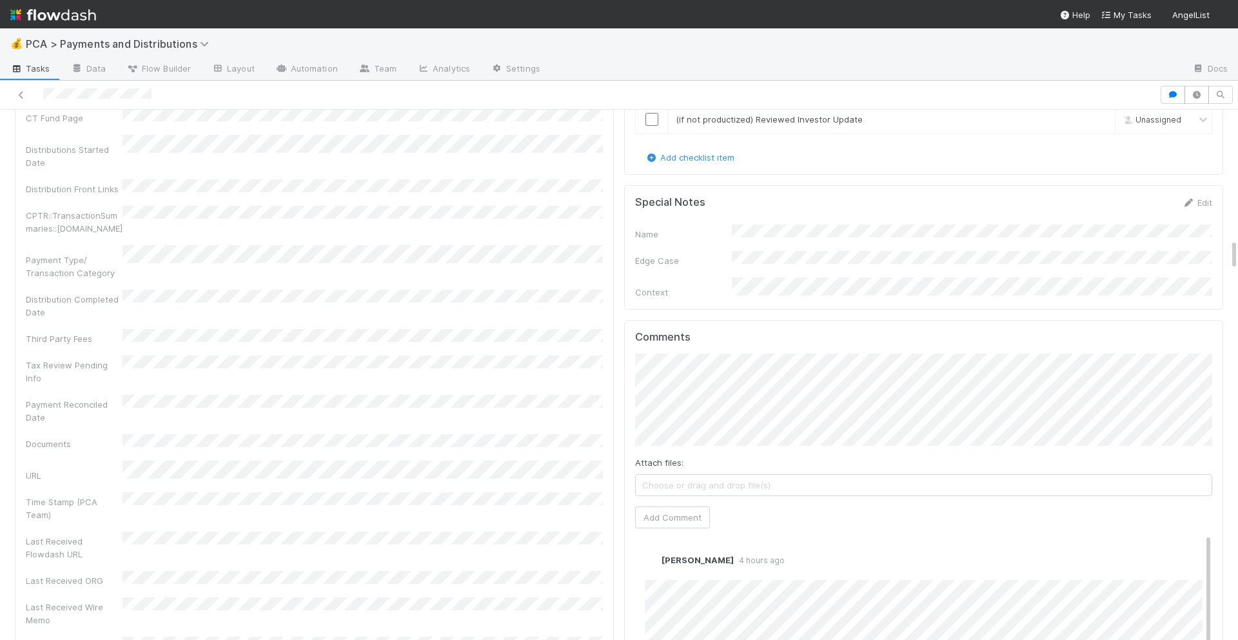
scroll to position [2529, 0]
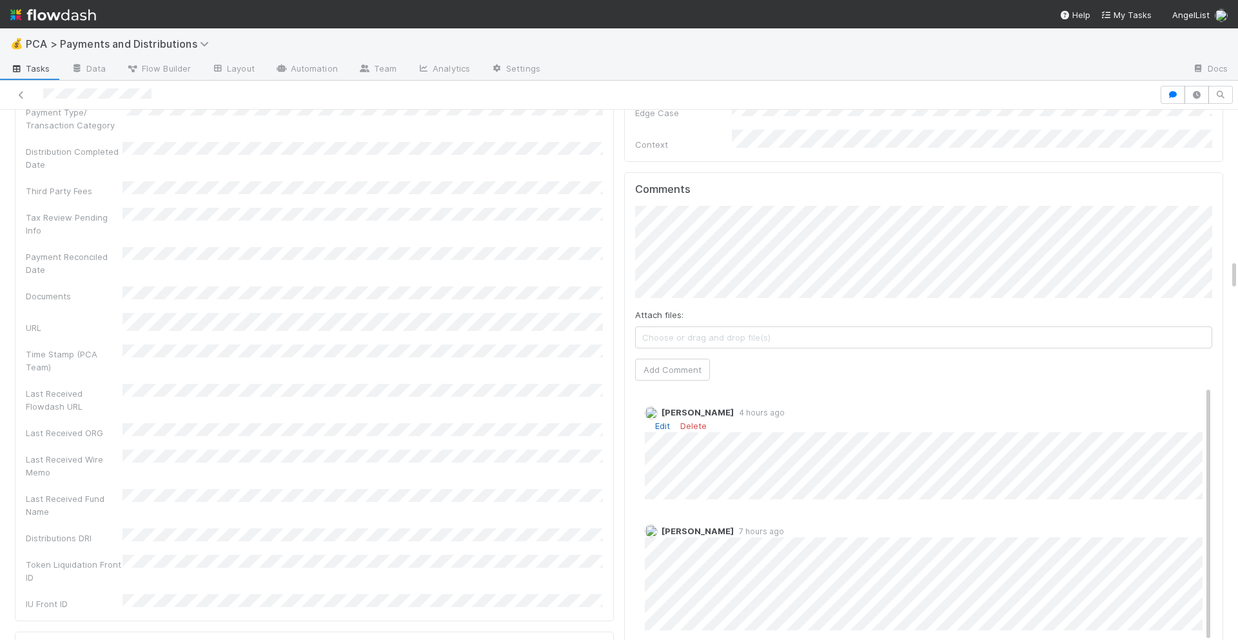
click at [661, 420] on link "Edit" at bounding box center [662, 425] width 15 height 10
click at [665, 420] on link "Edit" at bounding box center [662, 425] width 15 height 10
